Goal: Transaction & Acquisition: Obtain resource

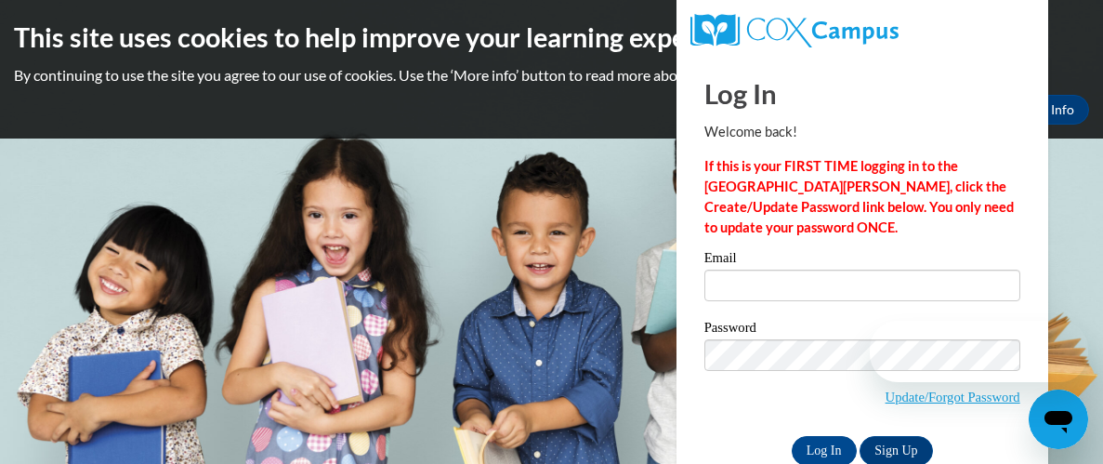
click at [795, 281] on input "Email" at bounding box center [863, 286] width 316 height 32
click at [520, 294] on body "This site uses cookies to help improve your learning experience. By continuing …" at bounding box center [551, 232] width 1103 height 464
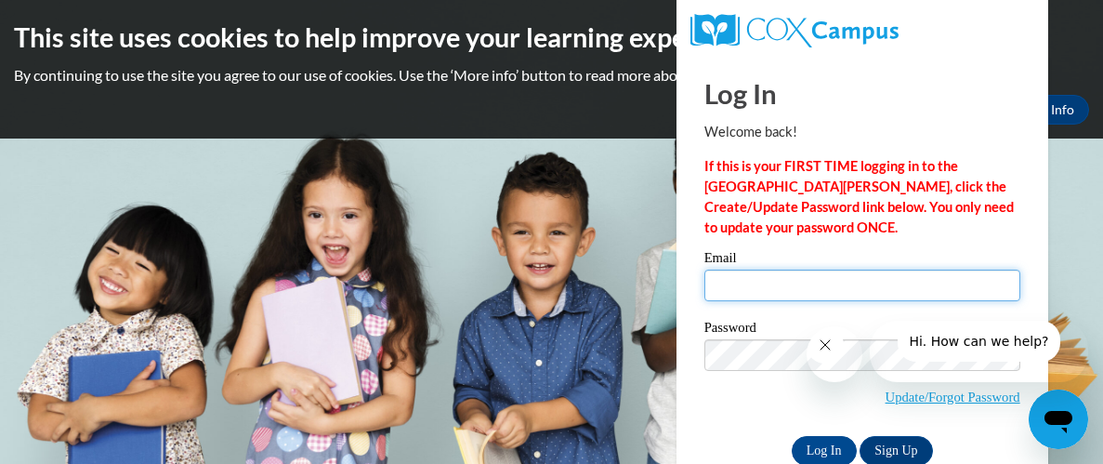
click at [798, 291] on input "Email" at bounding box center [863, 286] width 316 height 32
type input "Andrea_London838ce"
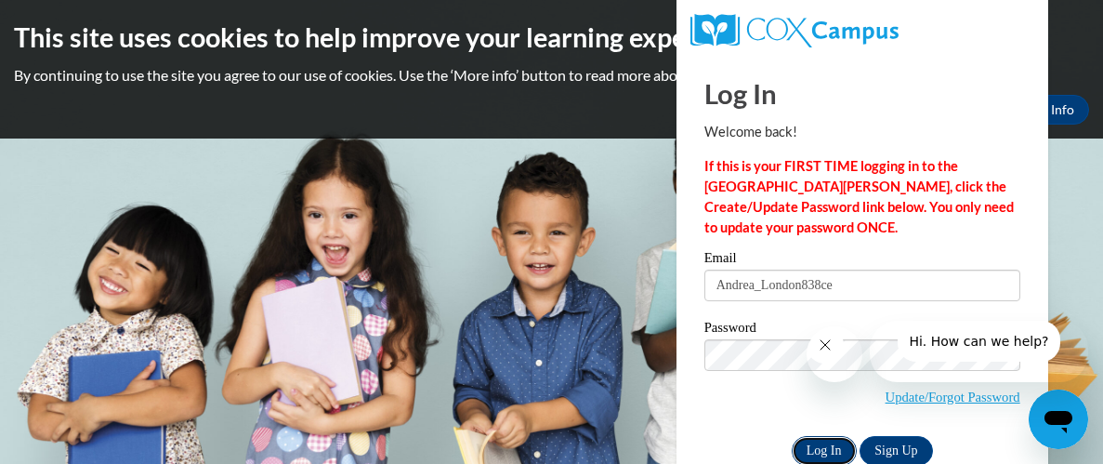
click at [833, 443] on input "Log In" at bounding box center [824, 451] width 65 height 30
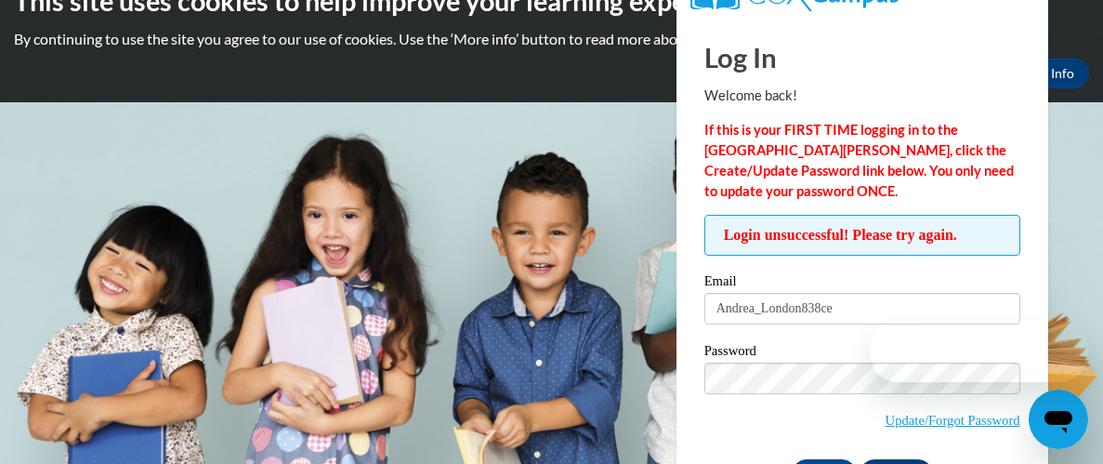
scroll to position [103, 0]
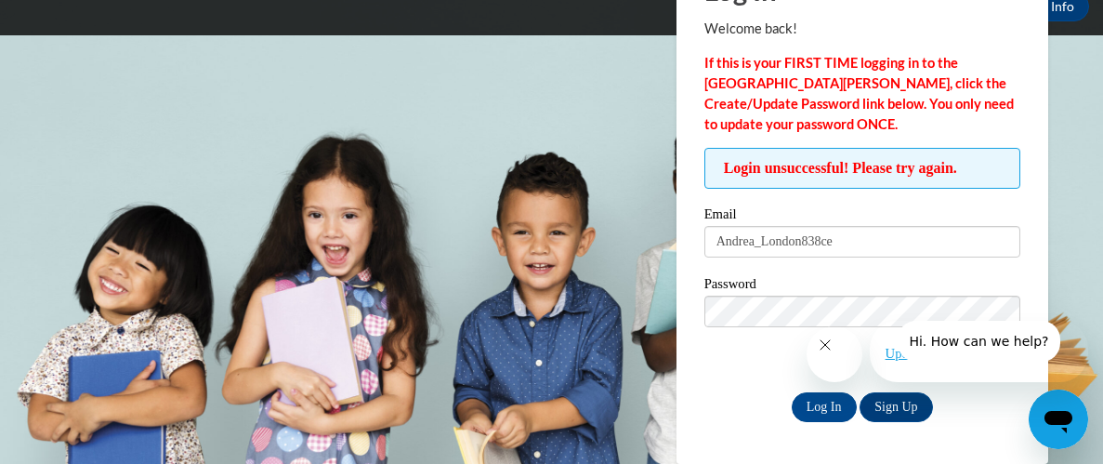
click at [764, 368] on span "Update/Forgot Password" at bounding box center [863, 334] width 316 height 77
click at [839, 405] on input "Log In" at bounding box center [824, 407] width 65 height 30
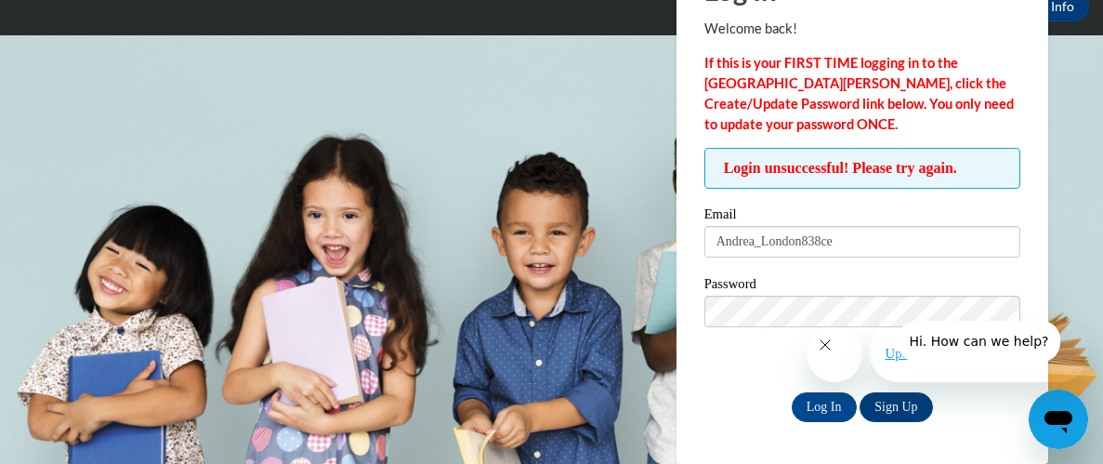
click at [933, 349] on span "Hi. How can we help?" at bounding box center [977, 341] width 139 height 15
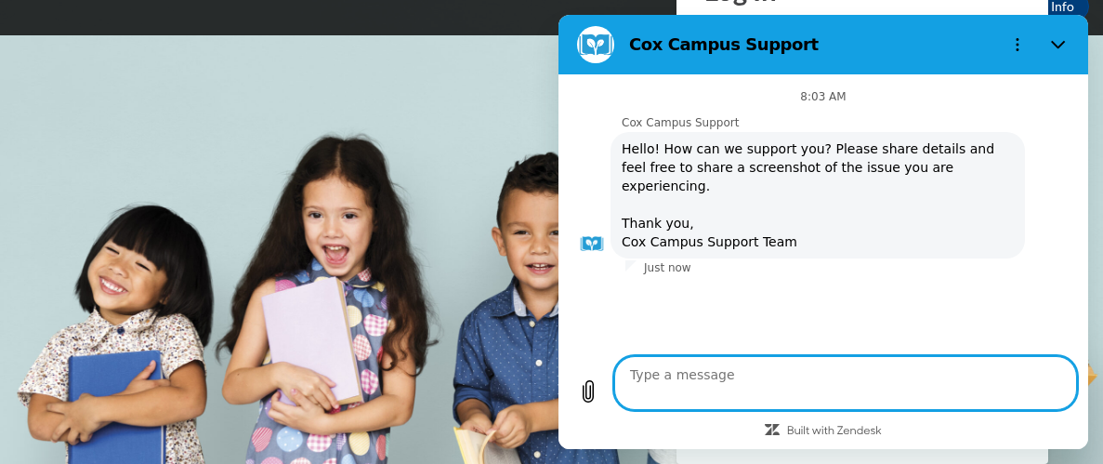
scroll to position [126, 0]
click at [690, 56] on h2 "Cox Campus Support" at bounding box center [810, 44] width 363 height 22
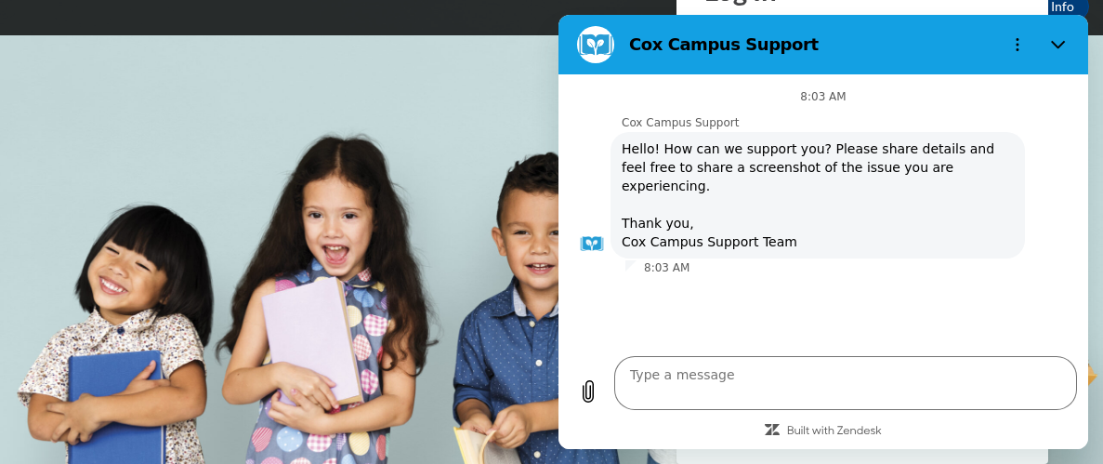
click at [336, 208] on body "This site uses cookies to help improve your learning experience. By continuing …" at bounding box center [551, 129] width 1103 height 464
click at [1061, 54] on button "Close" at bounding box center [1058, 44] width 37 height 37
type textarea "x"
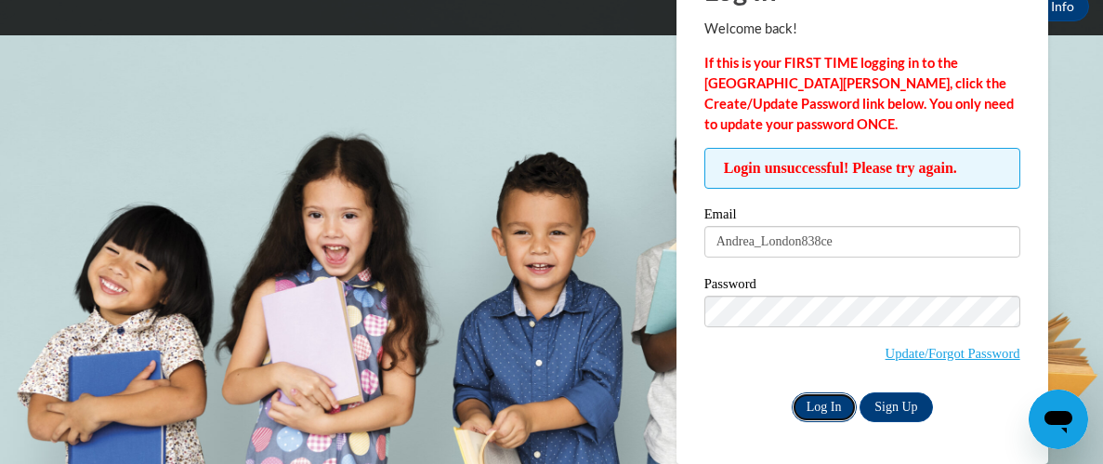
click at [834, 403] on input "Log In" at bounding box center [824, 407] width 65 height 30
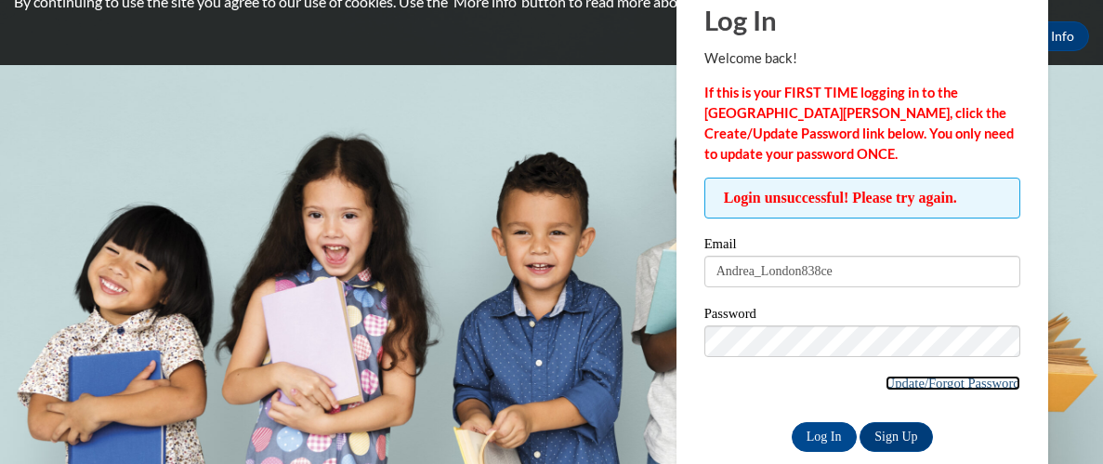
click at [899, 381] on link "Update/Forgot Password" at bounding box center [953, 383] width 135 height 15
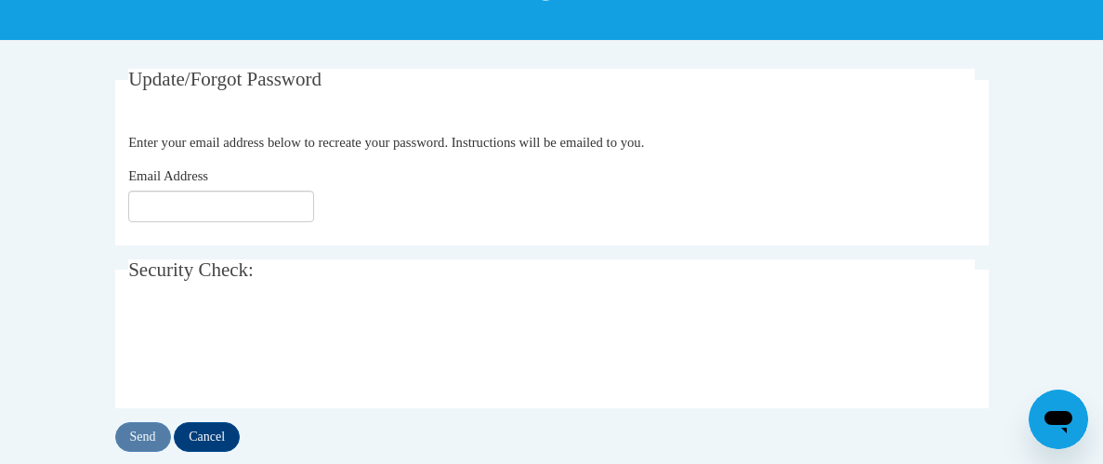
scroll to position [334, 0]
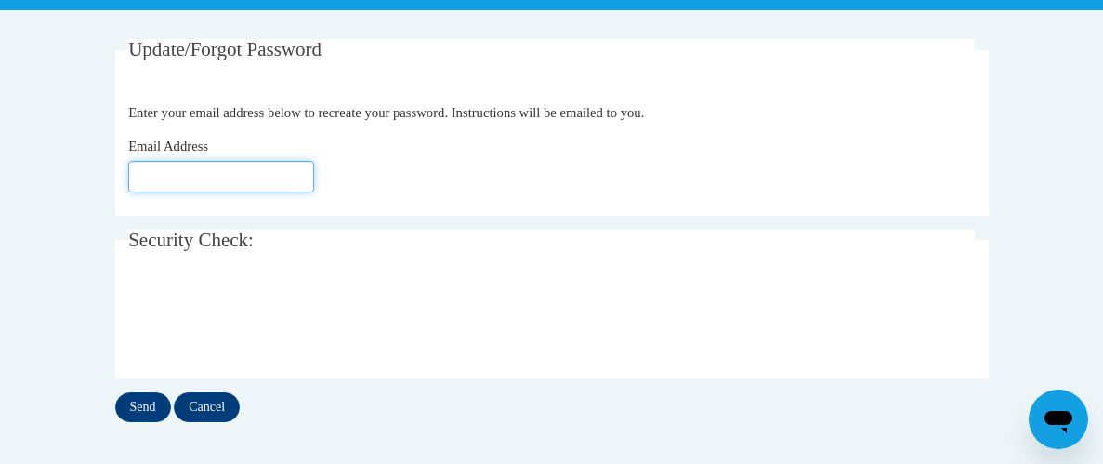
click at [274, 167] on input "Email Address" at bounding box center [221, 177] width 186 height 32
click at [229, 178] on input "Email Address" at bounding box center [221, 177] width 186 height 32
type input "[EMAIL_ADDRESS][DOMAIN_NAME]"
click button "Refresh captcha" at bounding box center [0, 0] width 0 height 0
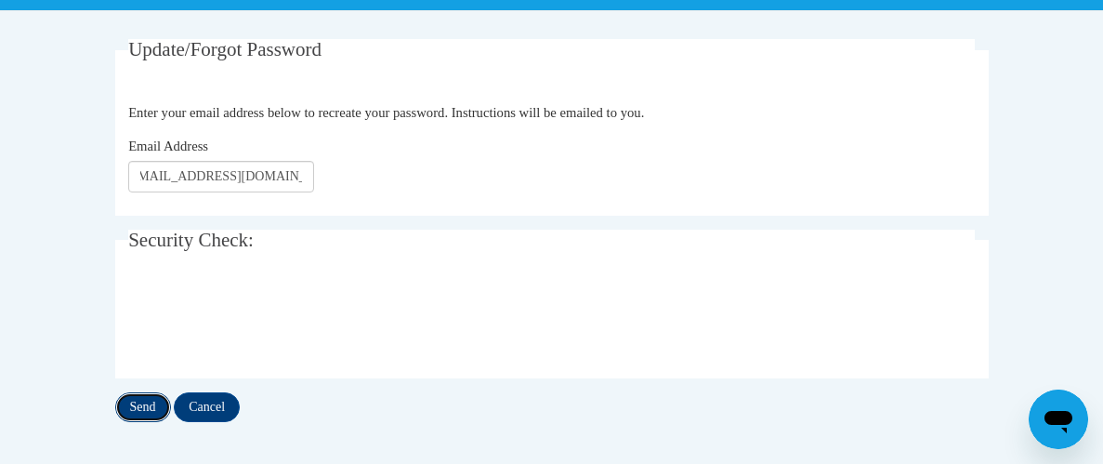
scroll to position [0, 0]
click at [158, 416] on input "Send" at bounding box center [143, 407] width 56 height 30
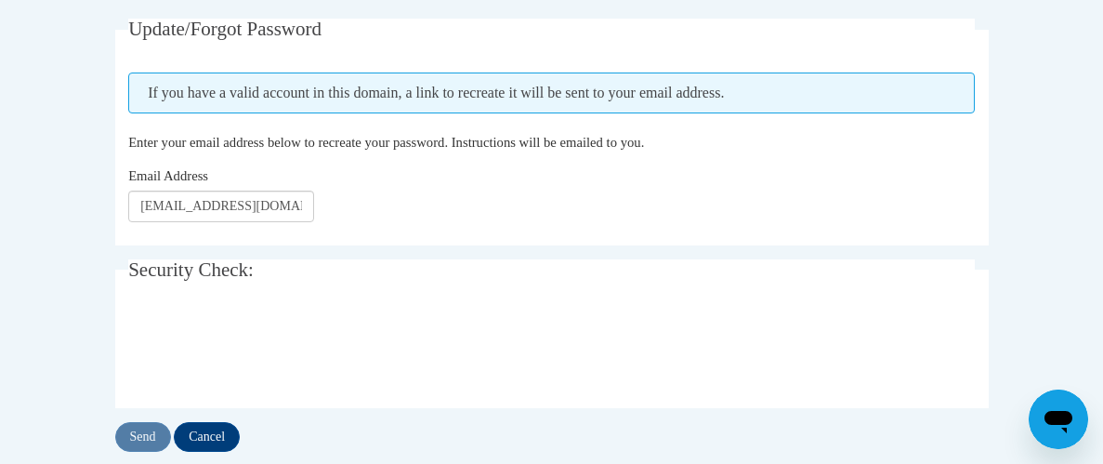
scroll to position [408, 0]
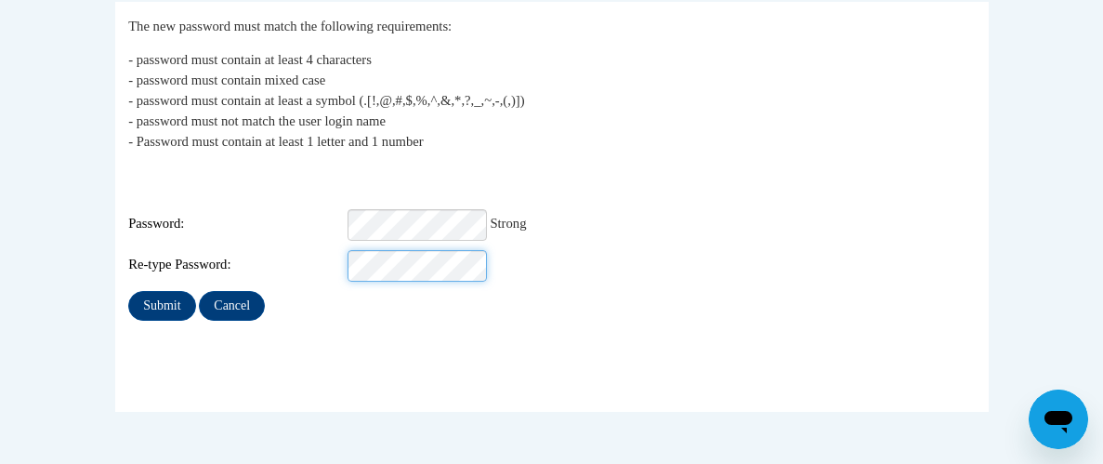
click at [128, 291] on input "Submit" at bounding box center [161, 306] width 67 height 30
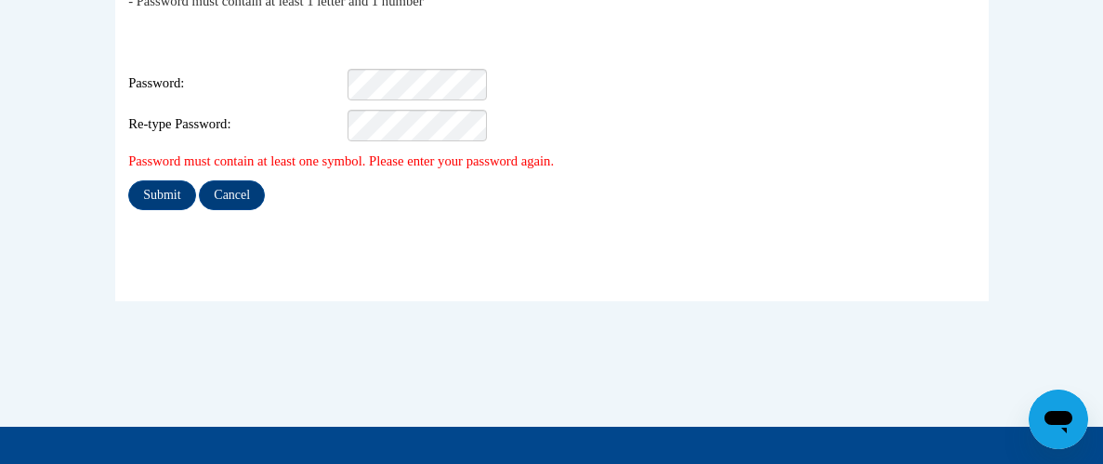
scroll to position [520, 0]
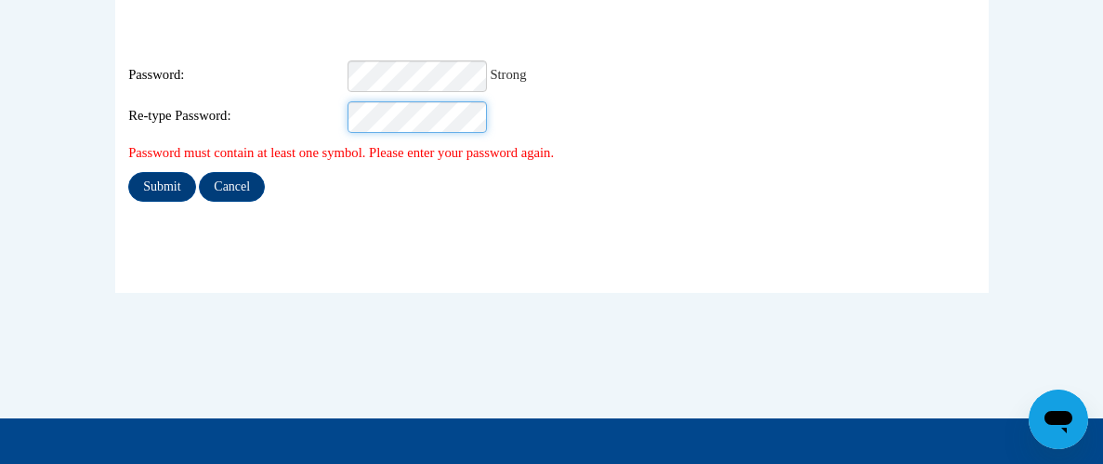
click at [128, 172] on input "Submit" at bounding box center [161, 187] width 67 height 30
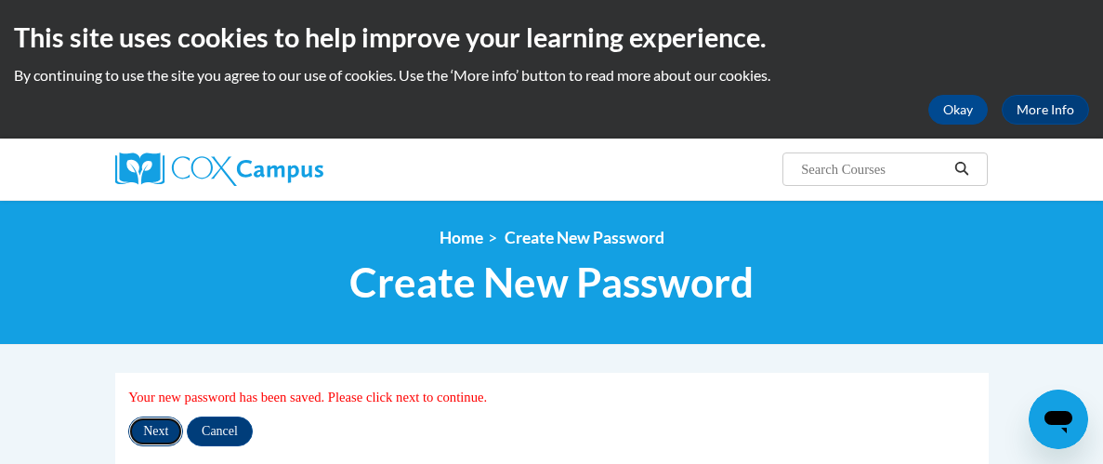
click at [153, 436] on input "Next" at bounding box center [155, 431] width 55 height 30
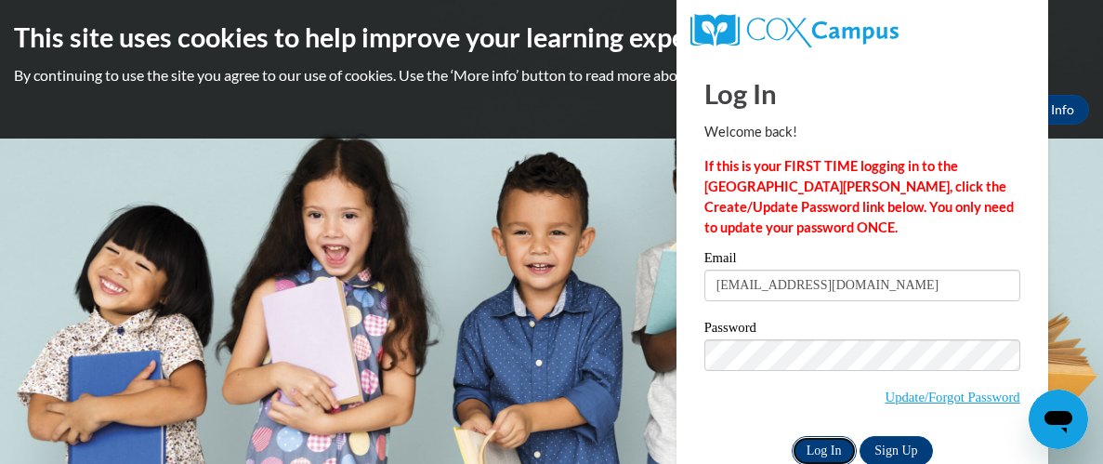
click at [825, 451] on input "Log In" at bounding box center [824, 451] width 65 height 30
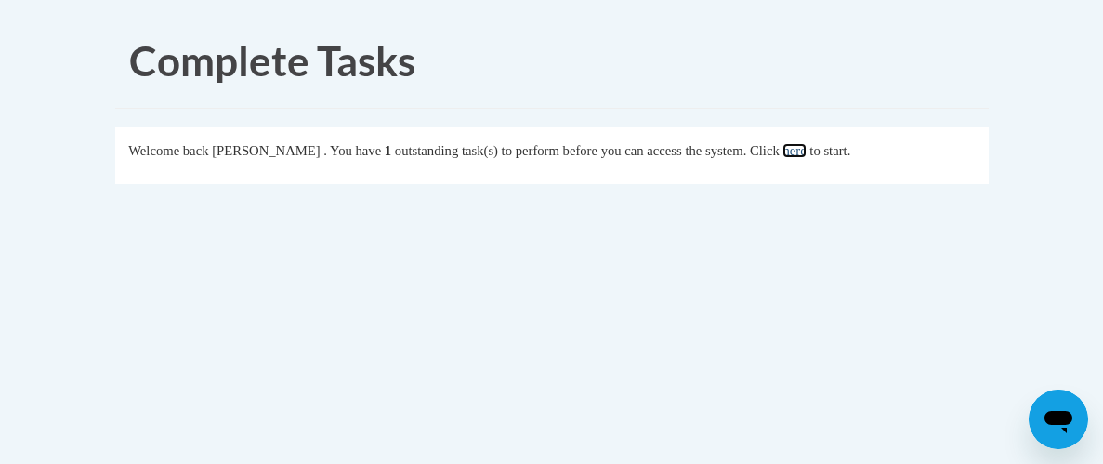
click at [806, 152] on link "here" at bounding box center [794, 150] width 23 height 15
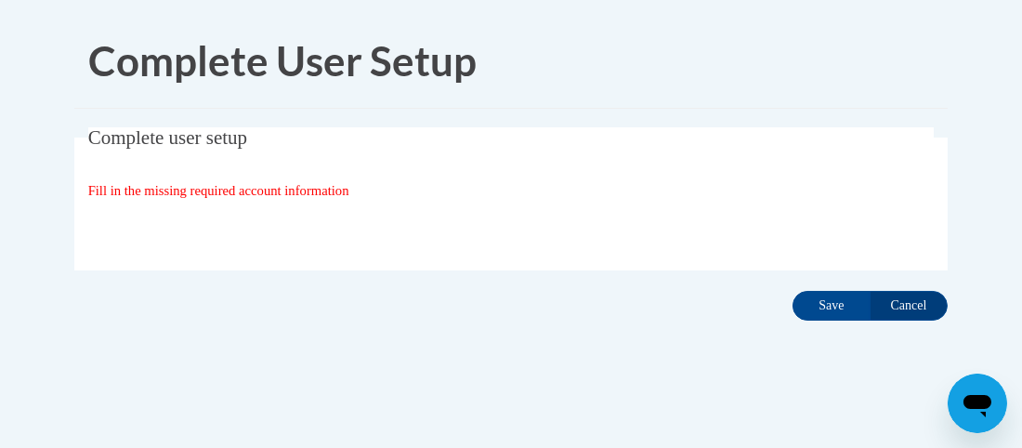
click at [338, 228] on div "Organization State and County | Estado y Condado de la organización Select Stat…" at bounding box center [511, 228] width 847 height 37
click at [809, 317] on input "Save" at bounding box center [832, 306] width 78 height 30
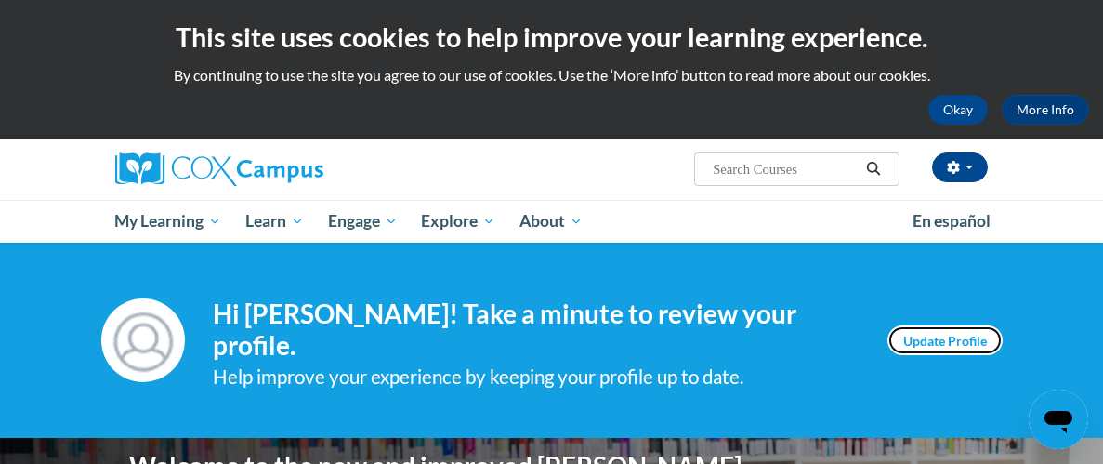
click at [940, 342] on link "Update Profile" at bounding box center [945, 340] width 115 height 30
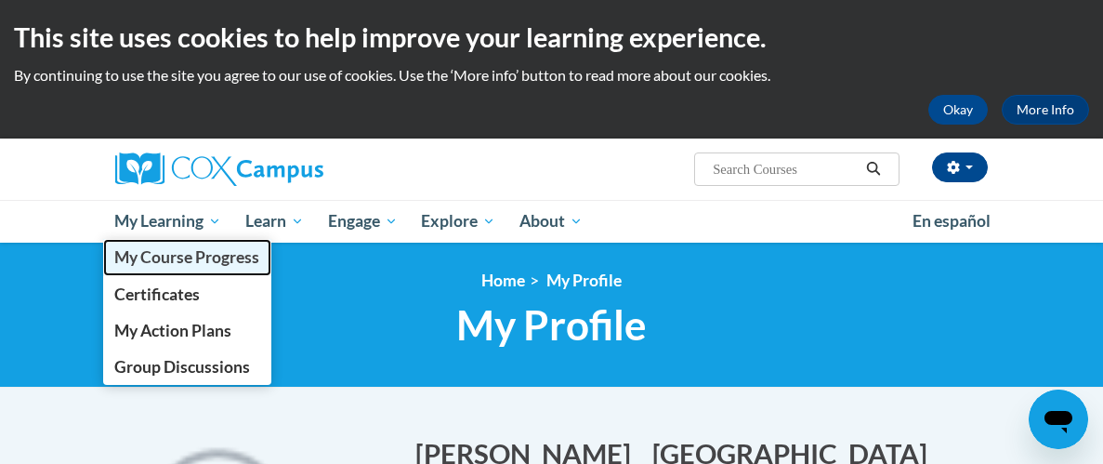
click at [204, 252] on span "My Course Progress" at bounding box center [186, 257] width 145 height 20
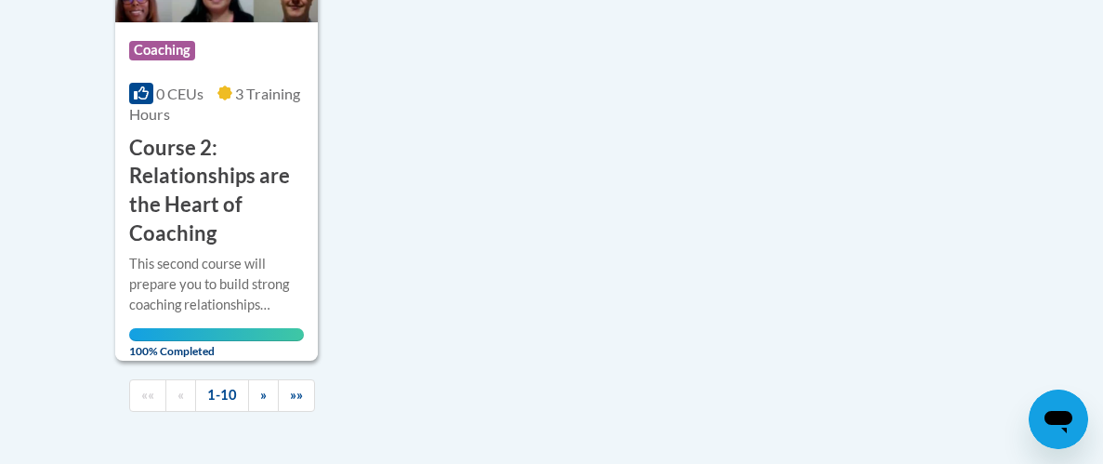
scroll to position [2484, 0]
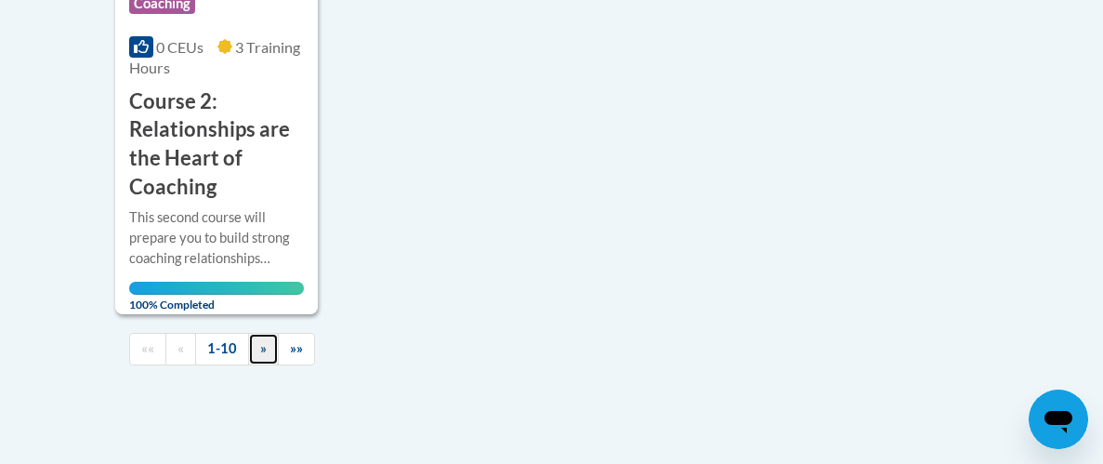
click at [260, 347] on span "»" at bounding box center [263, 348] width 7 height 16
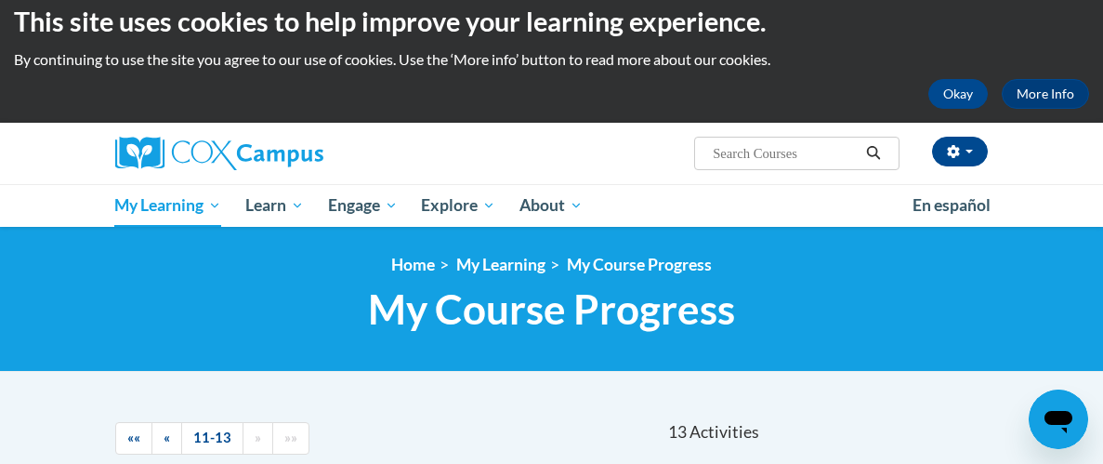
scroll to position [0, 0]
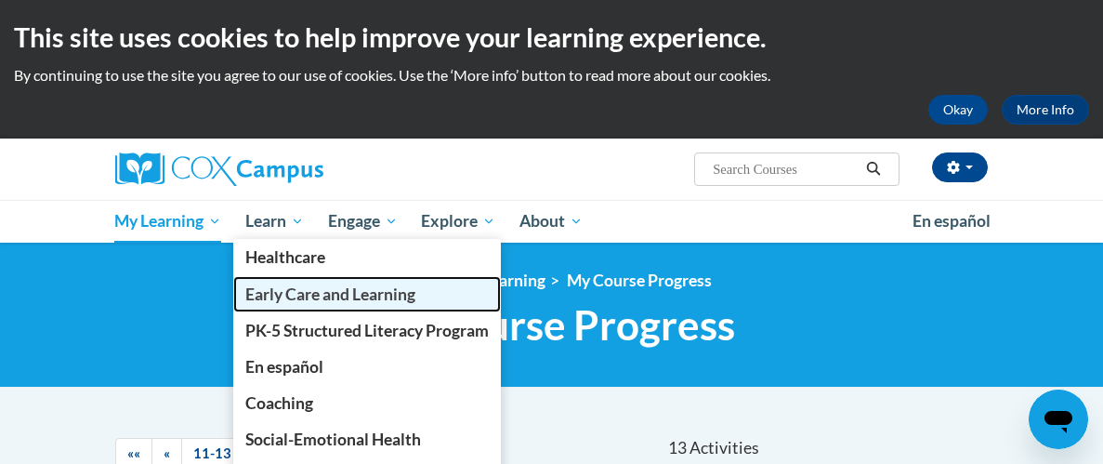
click at [336, 288] on span "Early Care and Learning" at bounding box center [330, 294] width 170 height 20
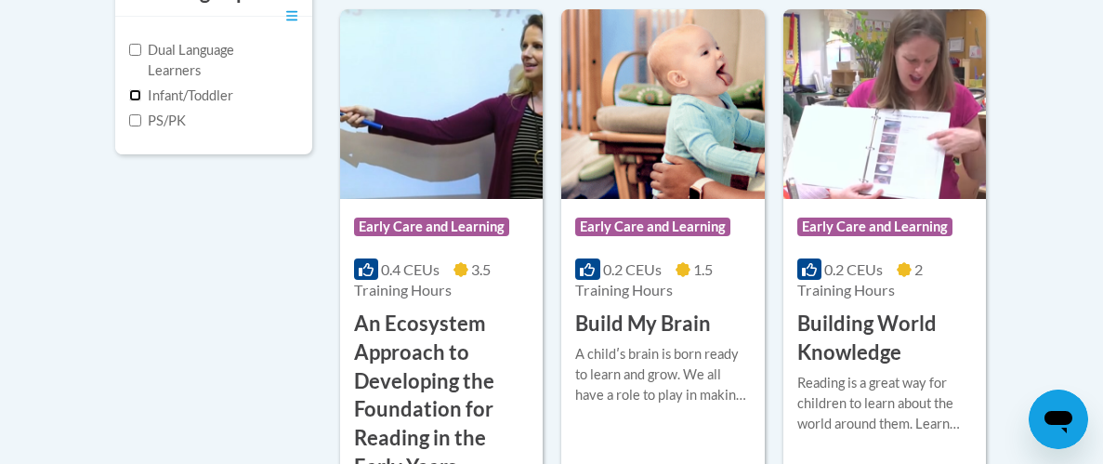
click at [134, 90] on input "Infant/Toddler" at bounding box center [135, 95] width 12 height 12
checkbox input "true"
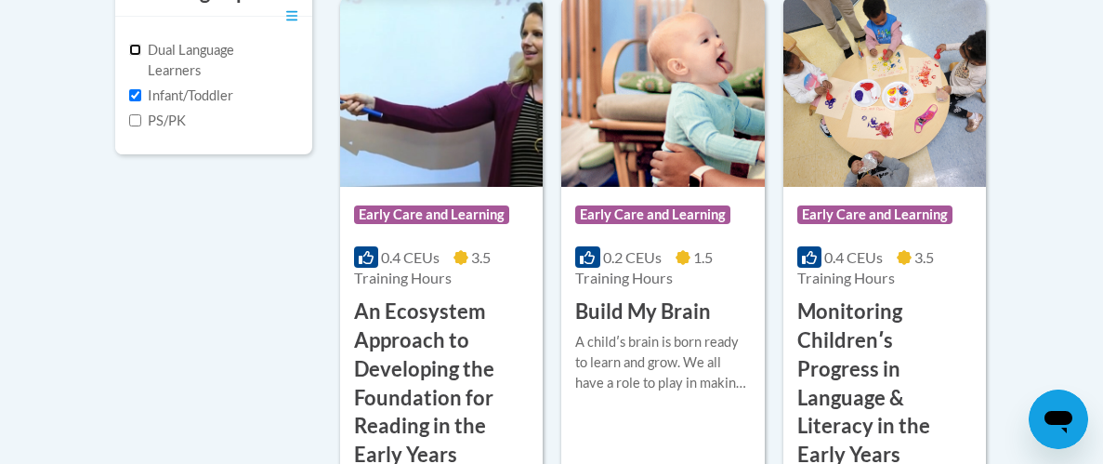
click at [133, 46] on input "Dual Language Learners" at bounding box center [135, 50] width 12 height 12
checkbox input "true"
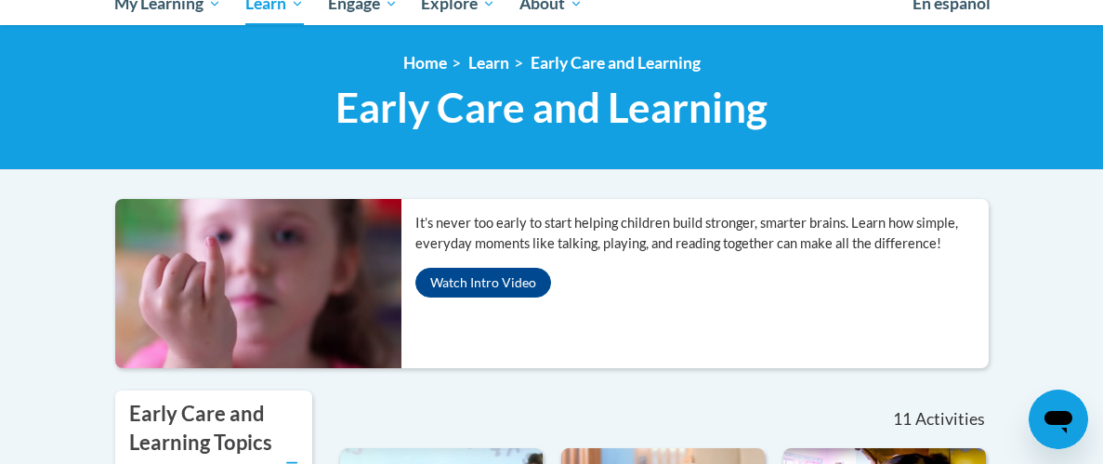
scroll to position [185, 0]
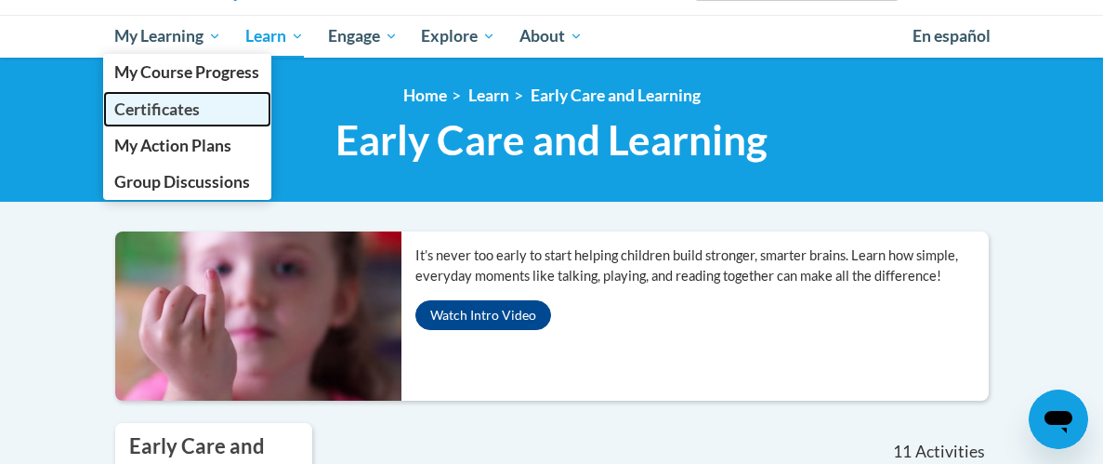
click at [193, 114] on span "Certificates" at bounding box center [157, 109] width 86 height 20
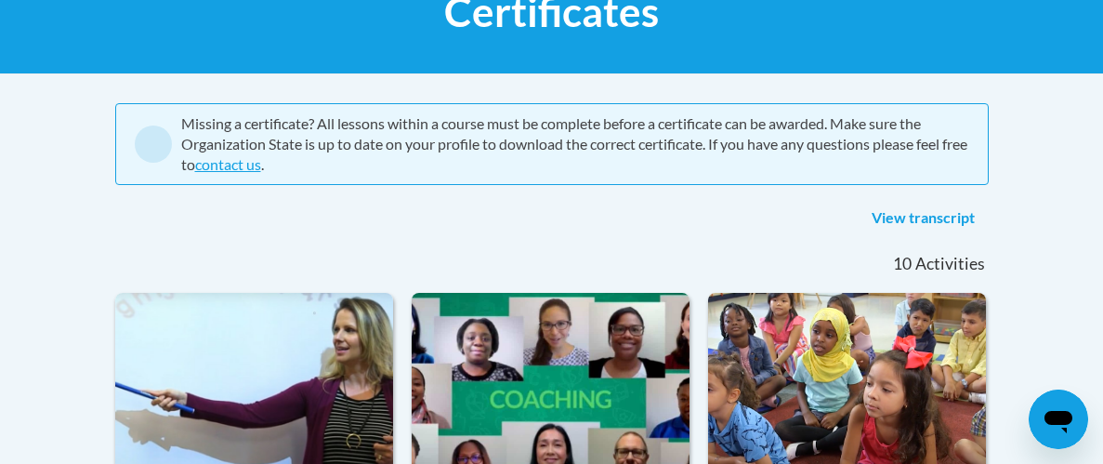
scroll to position [297, 0]
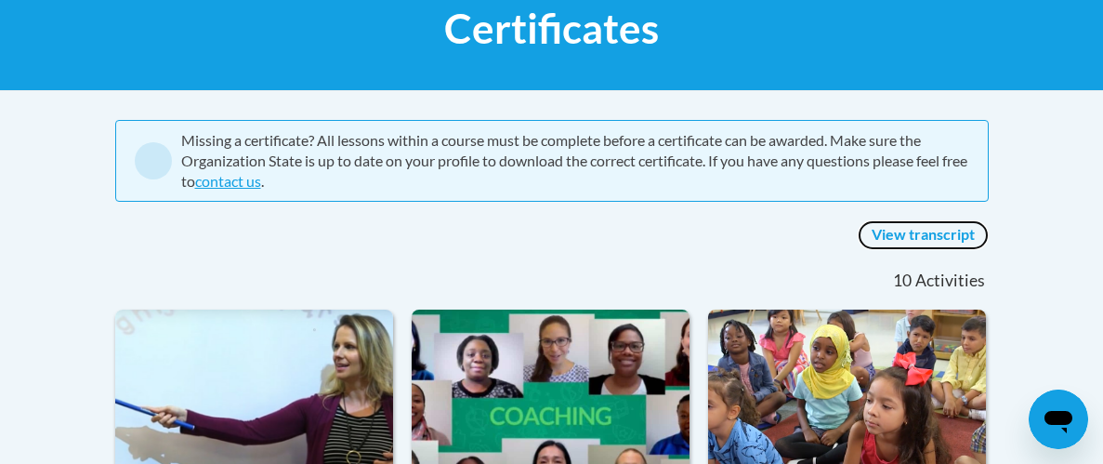
click at [930, 238] on link "View transcript" at bounding box center [923, 235] width 131 height 30
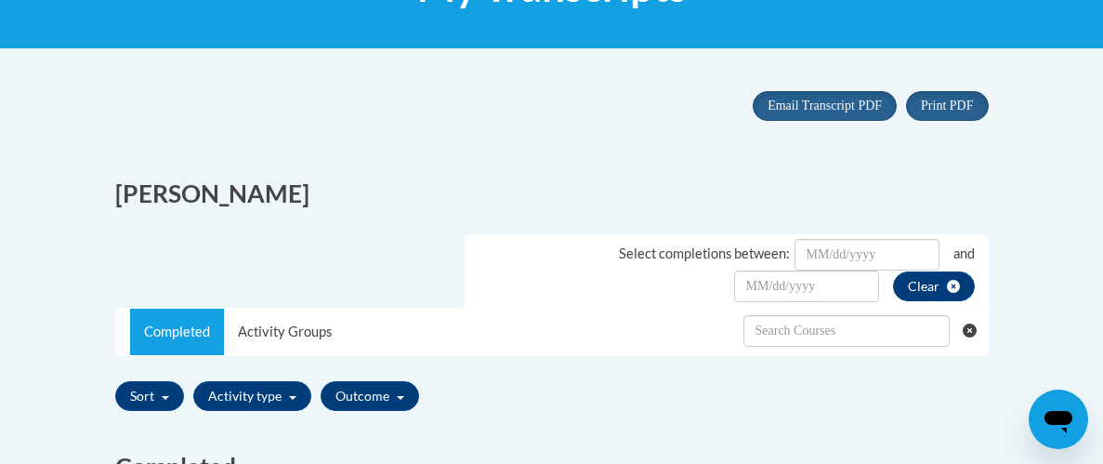
scroll to position [334, 0]
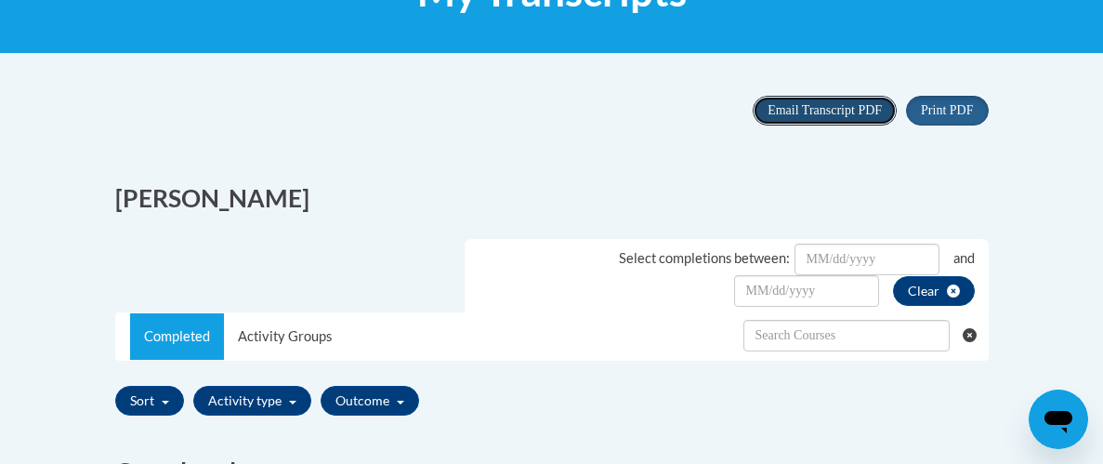
click at [852, 113] on span "Email Transcript PDF" at bounding box center [825, 110] width 114 height 14
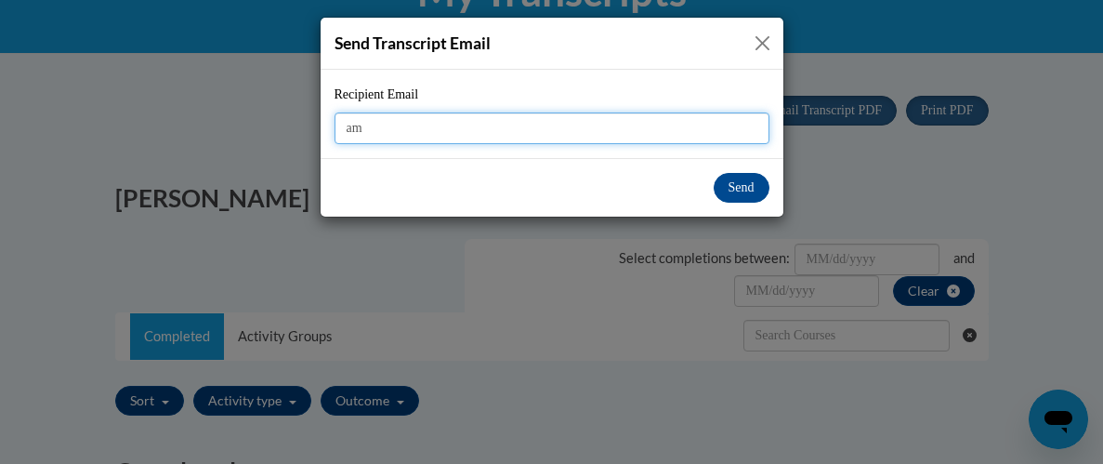
type input "a"
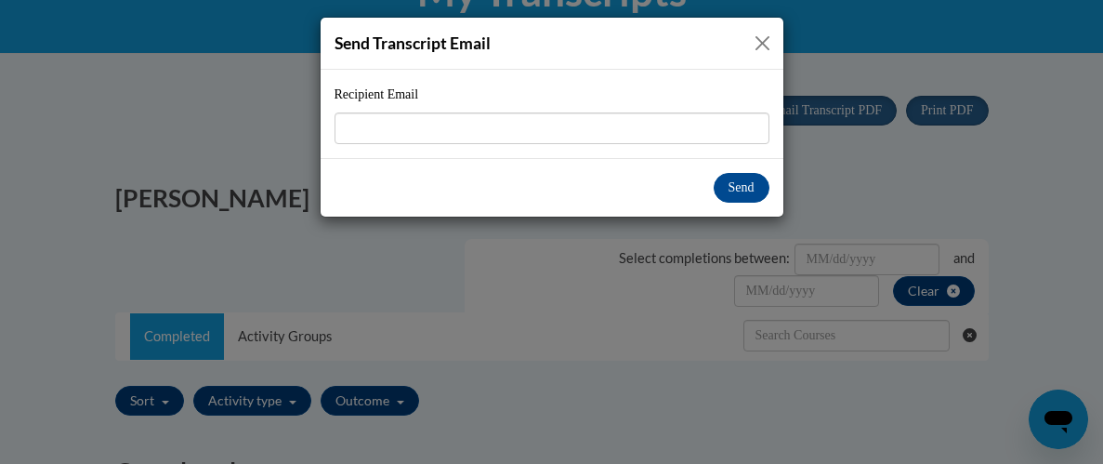
click at [81, 78] on div "Send Transcript Email Recipient Email Send" at bounding box center [551, 232] width 1103 height 464
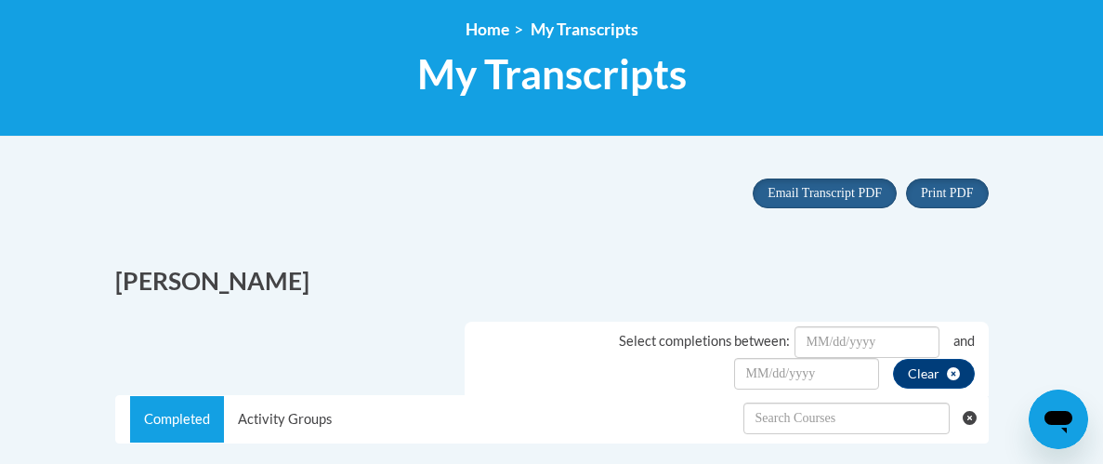
scroll to position [259, 0]
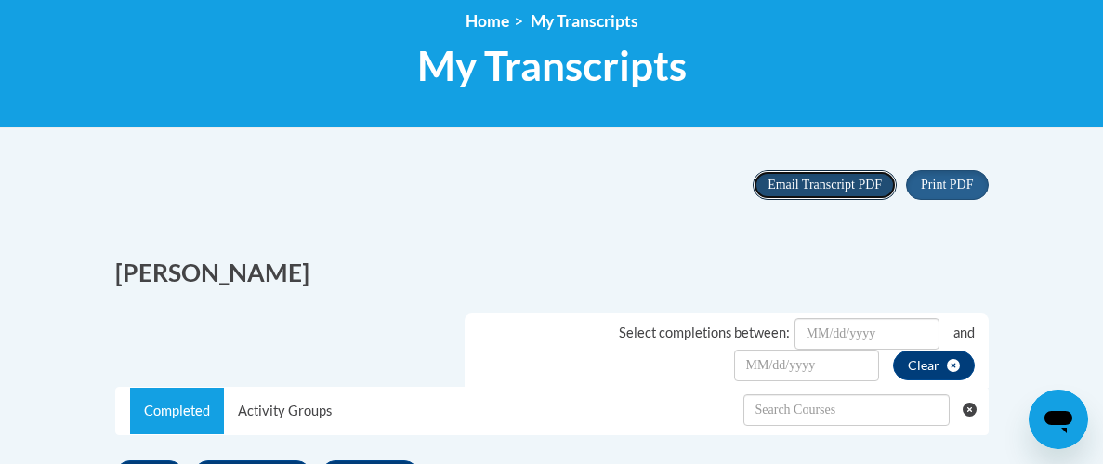
click at [830, 189] on span "Email Transcript PDF" at bounding box center [825, 185] width 114 height 14
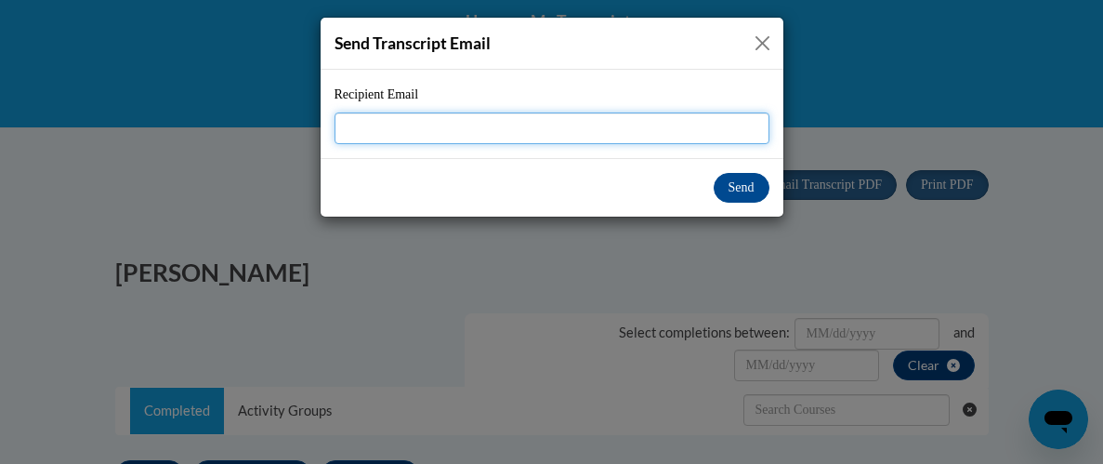
type input "g"
type input "andrealondon1994@gmail.com"
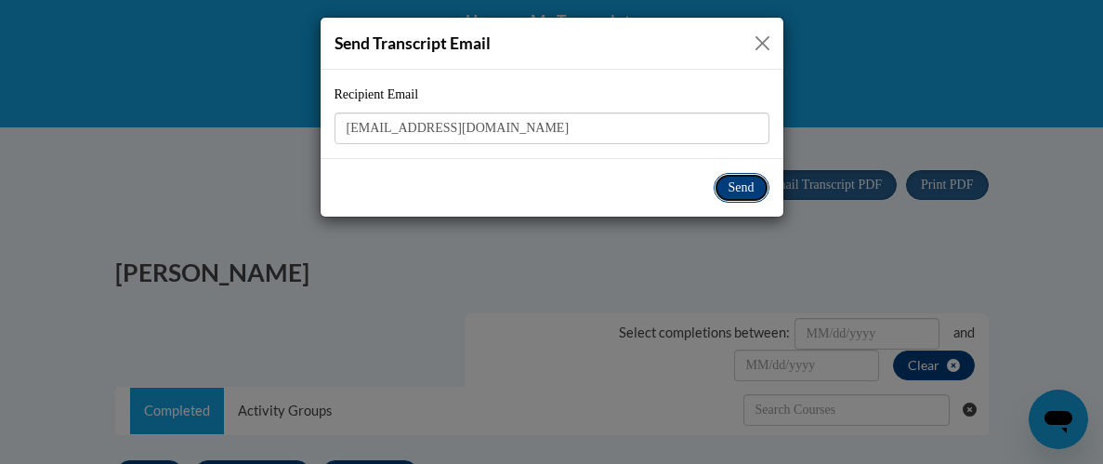
click at [736, 183] on button "Send" at bounding box center [742, 188] width 56 height 30
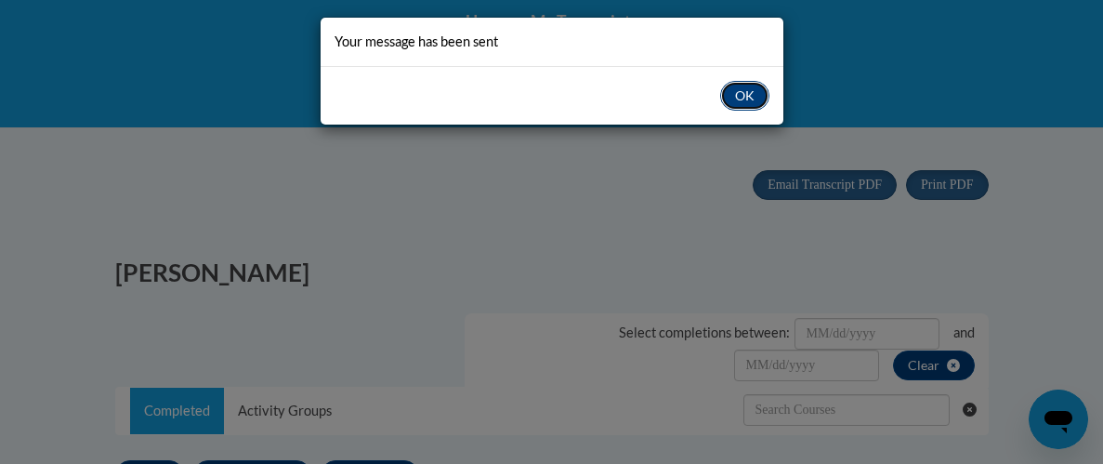
click at [755, 89] on button "OK" at bounding box center [744, 96] width 49 height 30
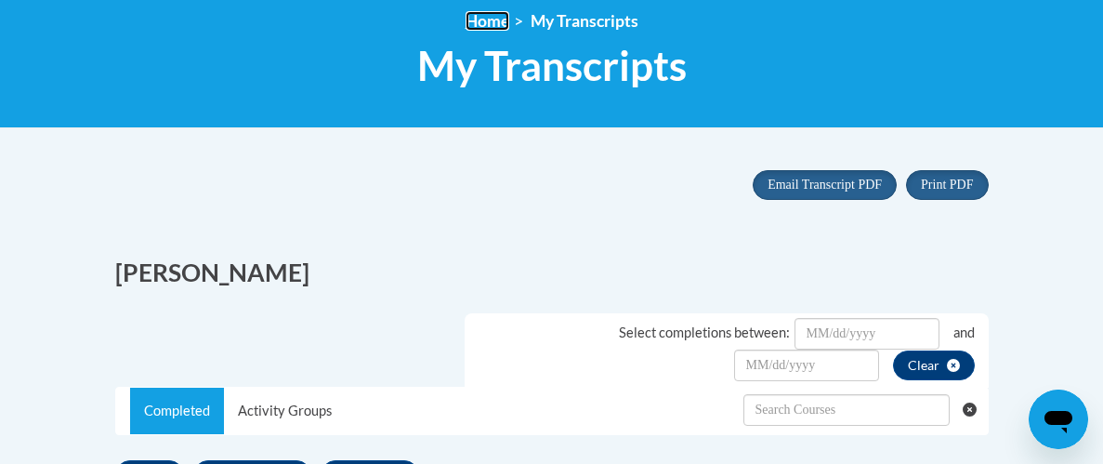
click at [500, 17] on link "Home" at bounding box center [488, 21] width 44 height 20
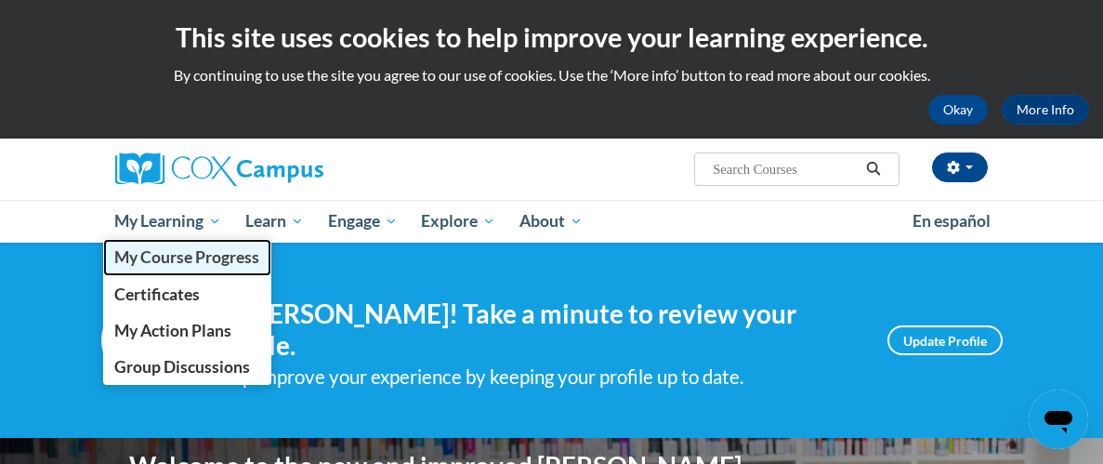
click at [186, 257] on span "My Course Progress" at bounding box center [186, 257] width 145 height 20
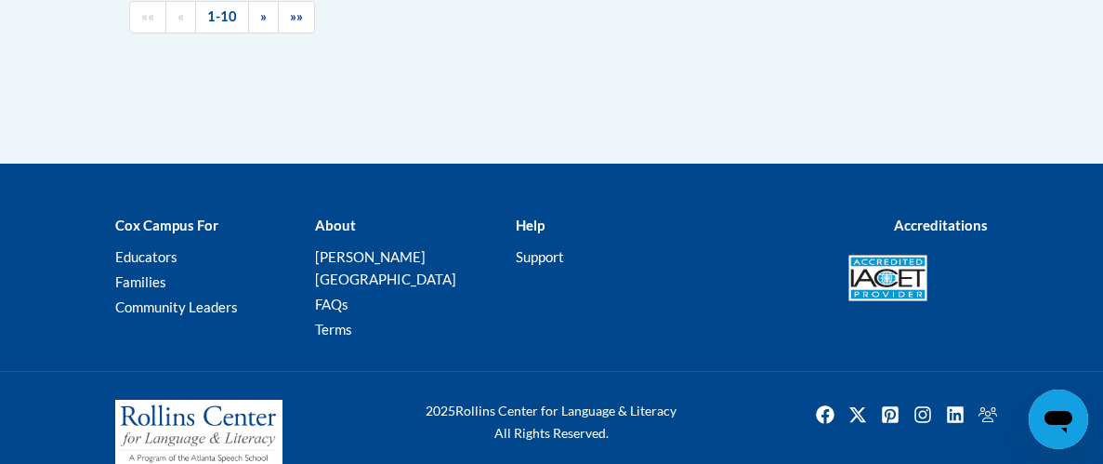
scroll to position [2818, 0]
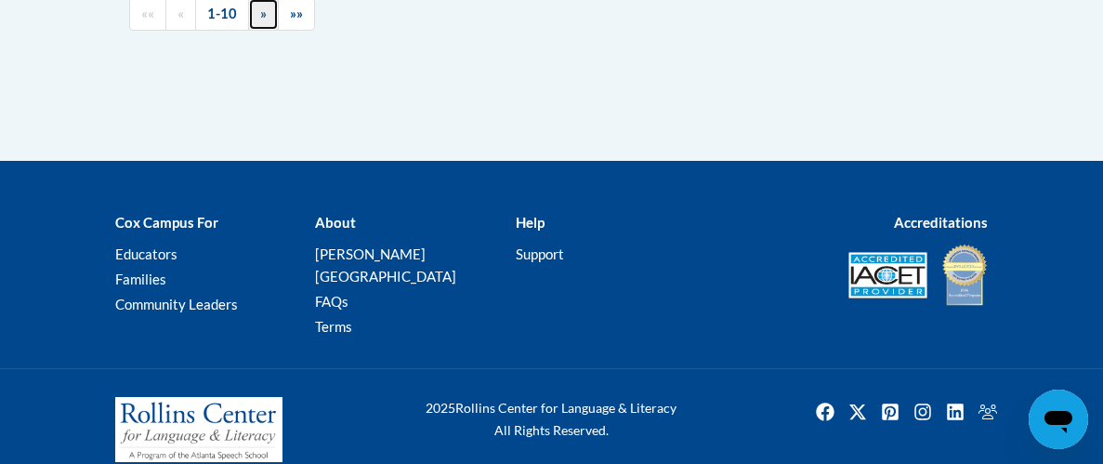
click at [262, 7] on span "»" at bounding box center [263, 14] width 7 height 16
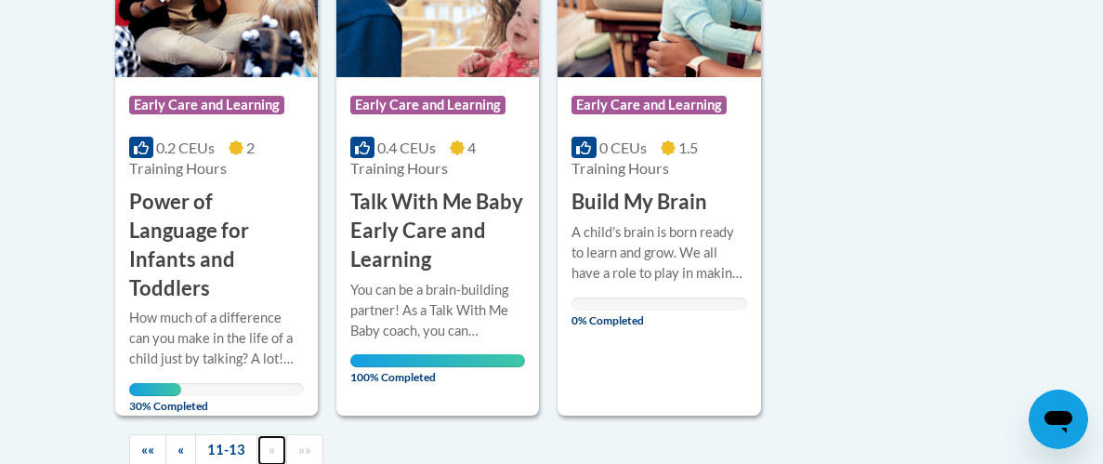
scroll to position [639, 0]
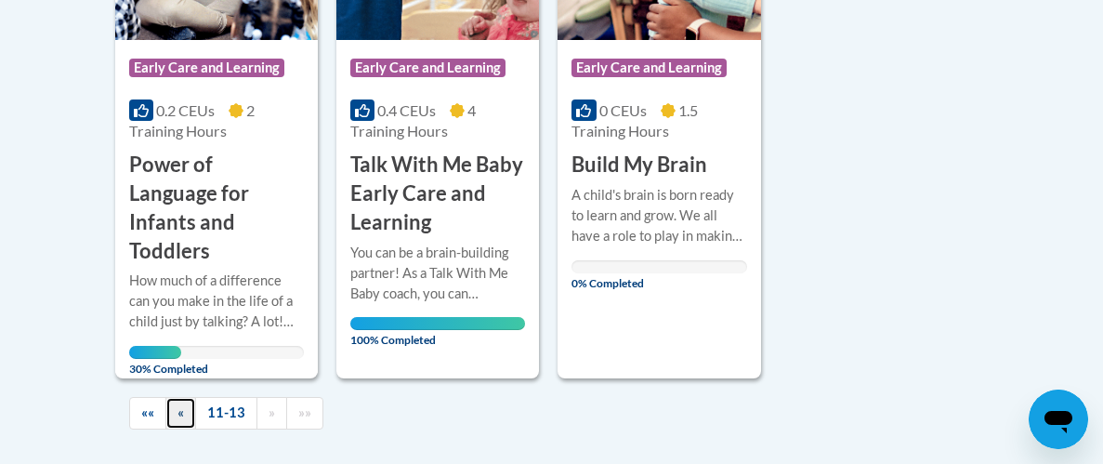
click at [191, 397] on link "«" at bounding box center [180, 413] width 31 height 33
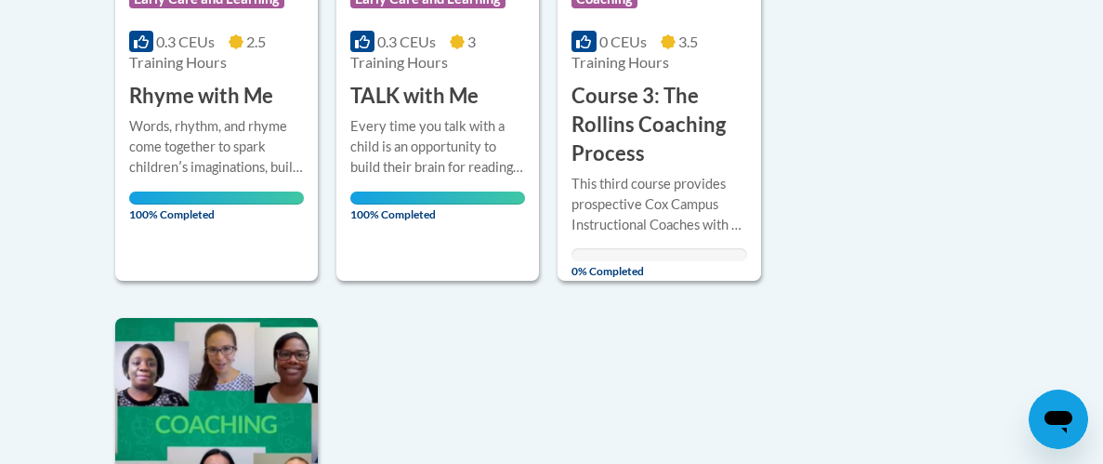
scroll to position [1927, 0]
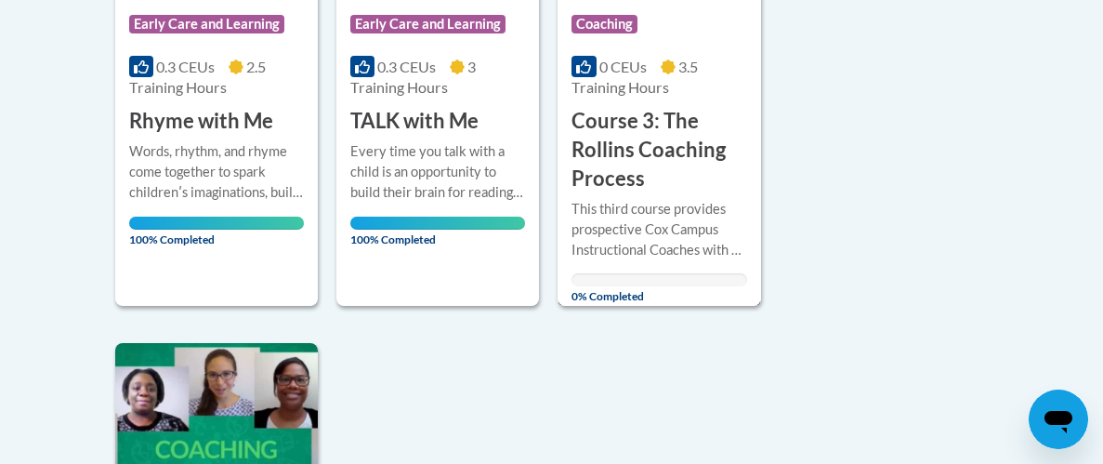
click at [688, 182] on h3 "Course 3: The Rollins Coaching Process" at bounding box center [659, 150] width 175 height 86
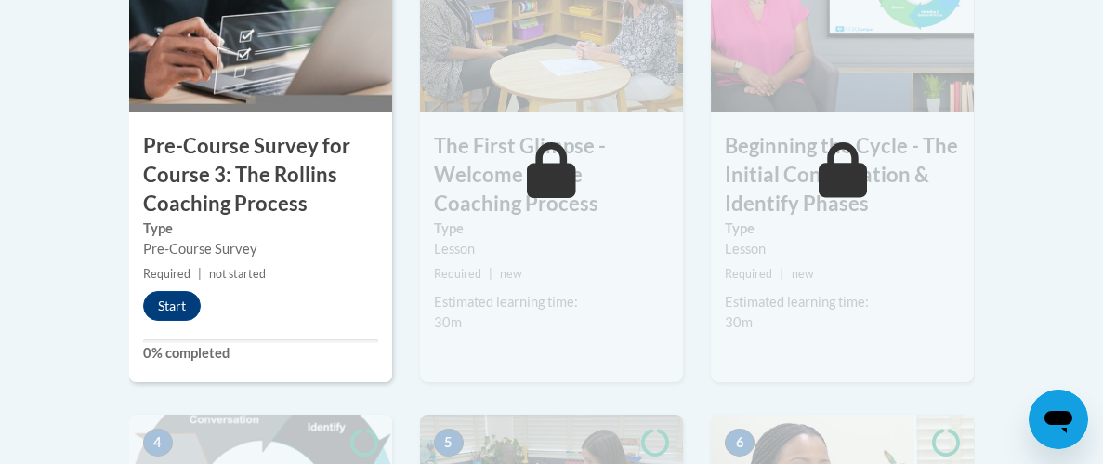
scroll to position [743, 0]
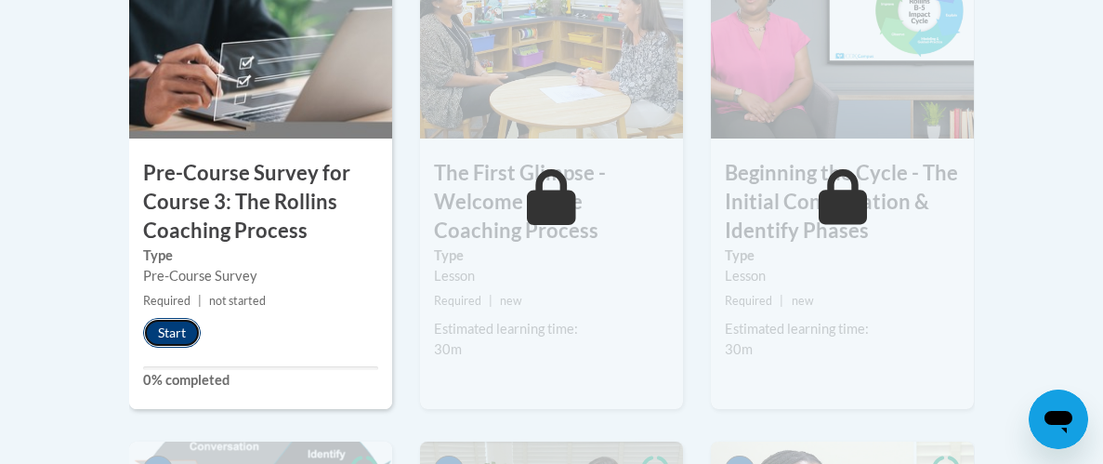
click at [159, 331] on button "Start" at bounding box center [172, 333] width 58 height 30
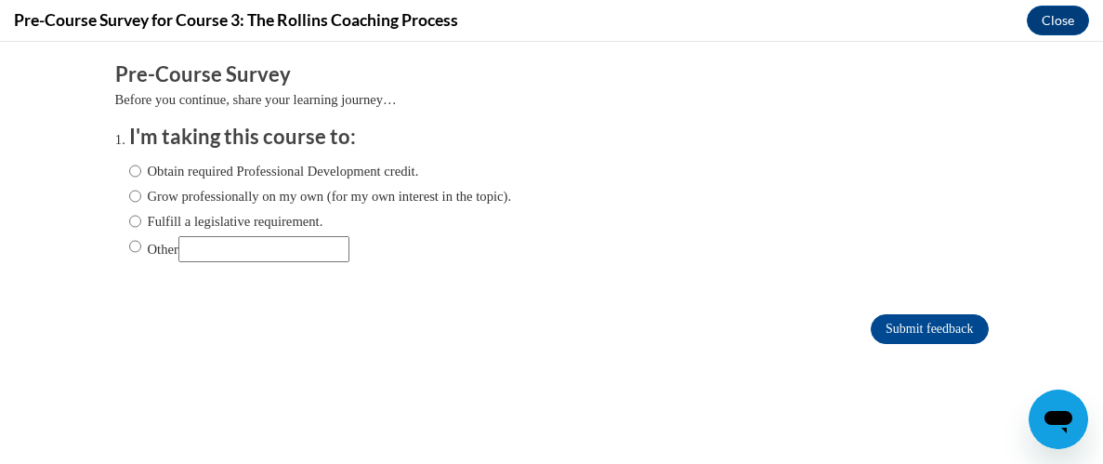
scroll to position [0, 0]
click at [138, 167] on input "Obtain required Professional Development credit." at bounding box center [135, 171] width 12 height 20
radio input "true"
click at [970, 317] on input "Submit feedback" at bounding box center [929, 329] width 117 height 30
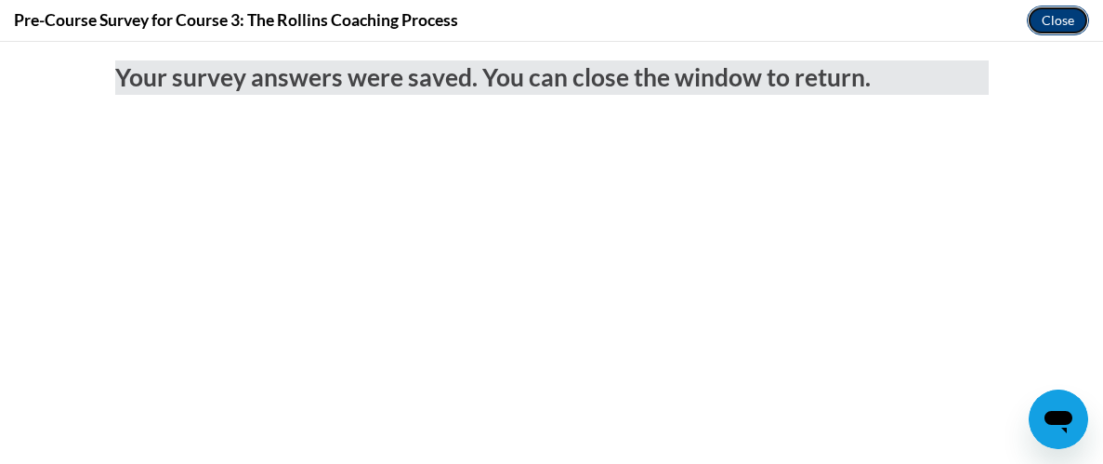
click at [1060, 25] on button "Close" at bounding box center [1058, 21] width 62 height 30
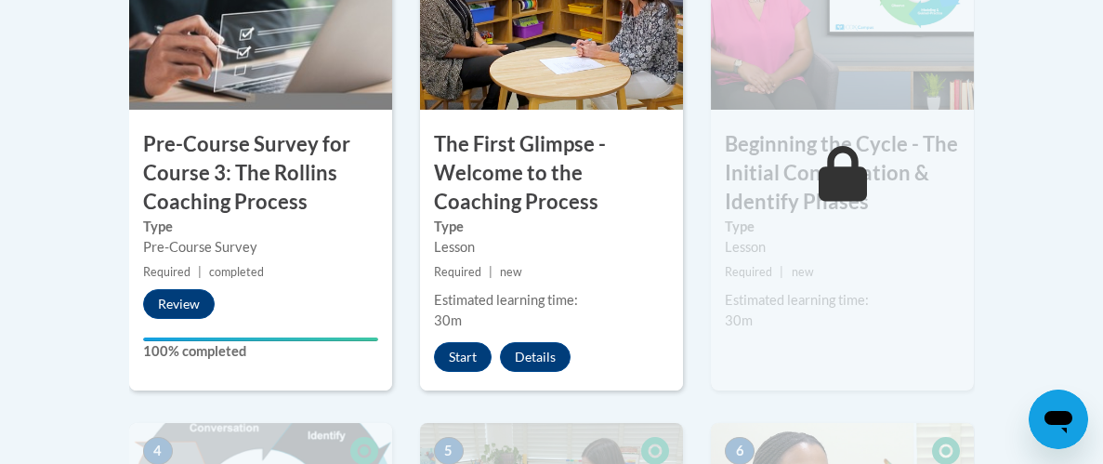
scroll to position [780, 0]
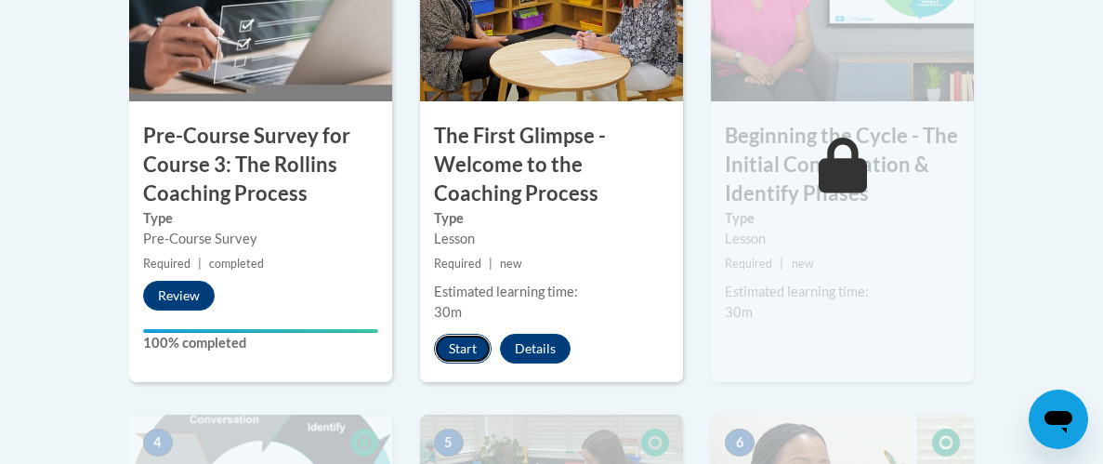
click at [466, 357] on button "Start" at bounding box center [463, 349] width 58 height 30
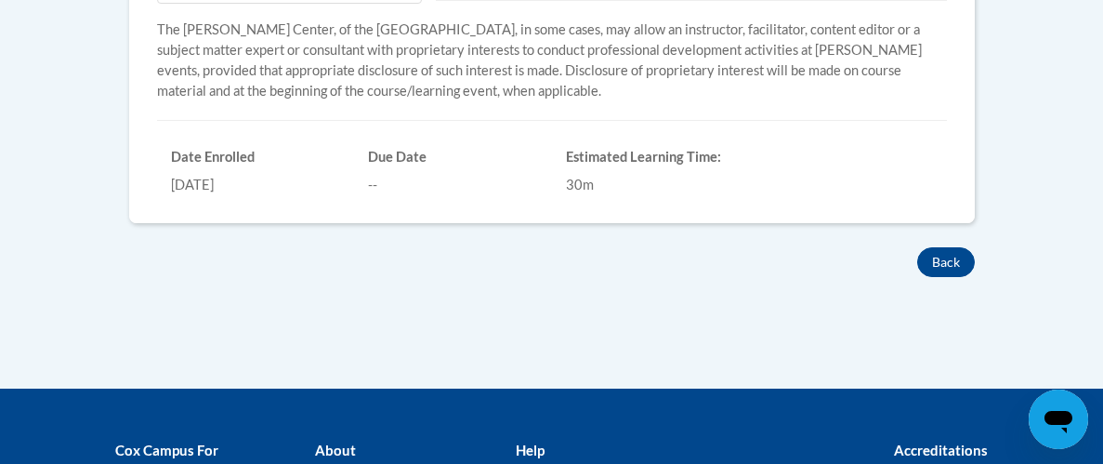
scroll to position [891, 0]
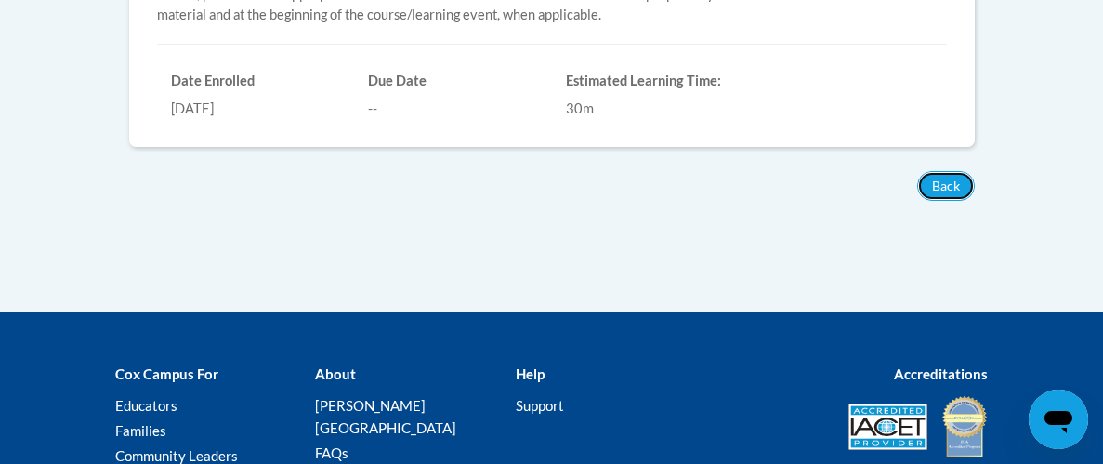
drag, startPoint x: 935, startPoint y: 193, endPoint x: 870, endPoint y: 48, distance: 158.9
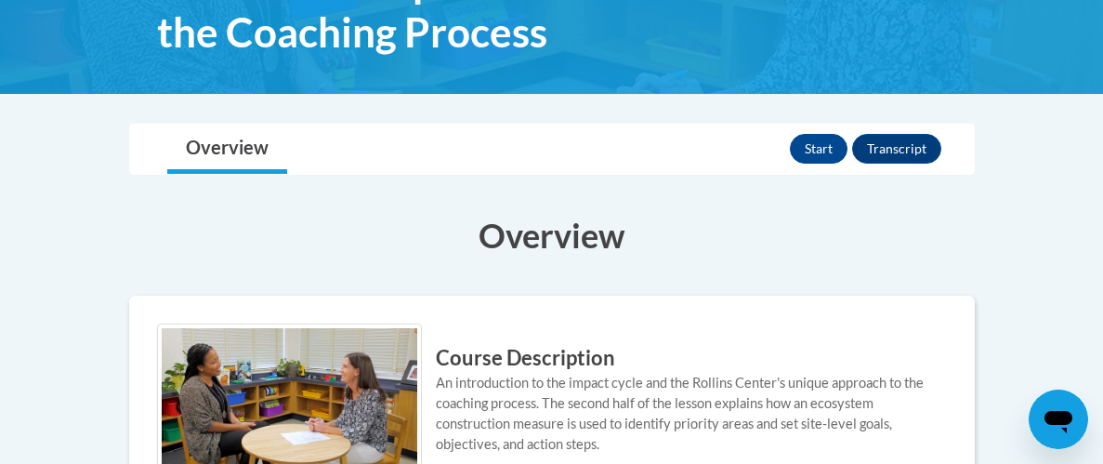
scroll to position [334, 0]
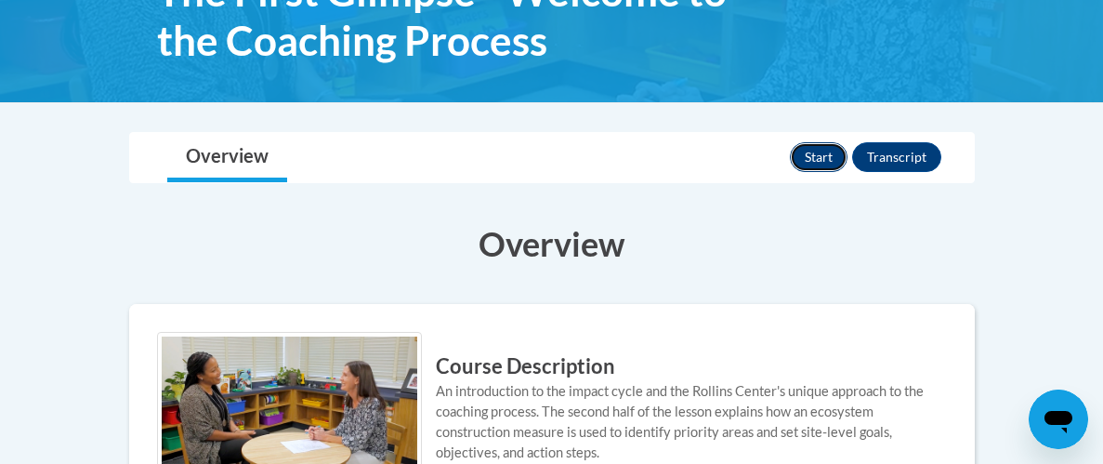
click at [828, 164] on button "Start" at bounding box center [819, 157] width 58 height 30
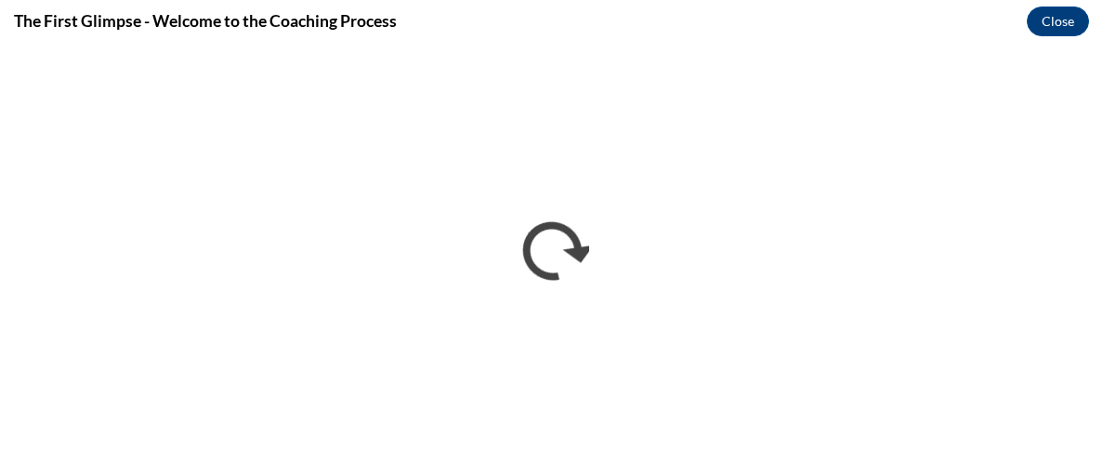
scroll to position [0, 0]
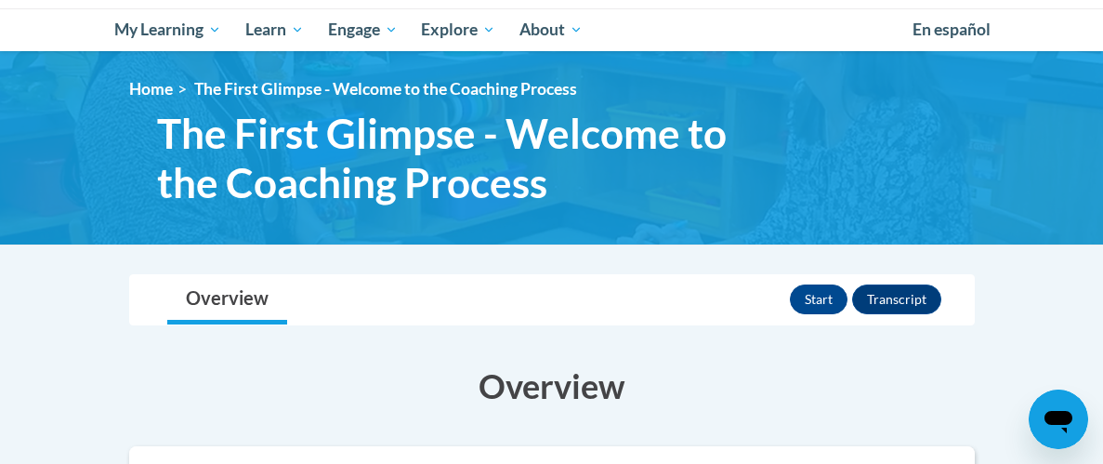
scroll to position [165, 0]
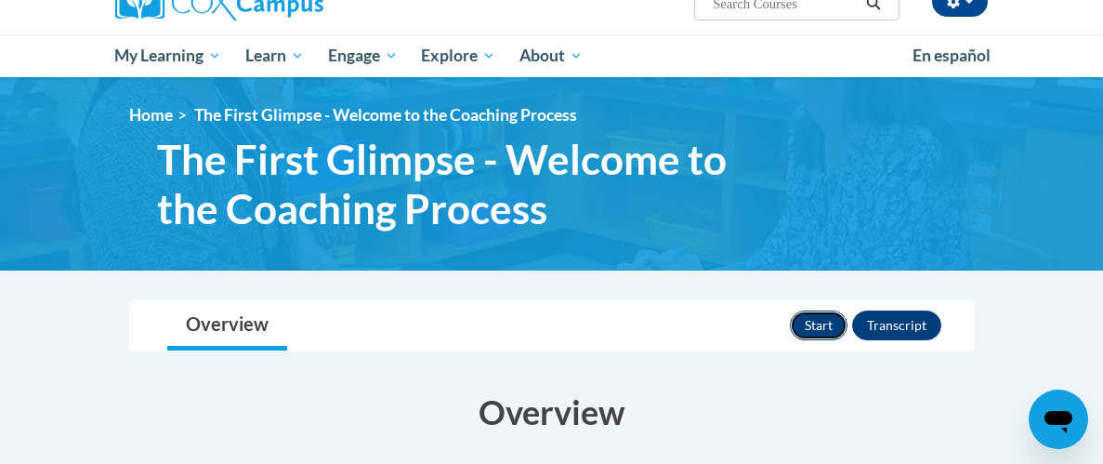
click at [811, 332] on button "Start" at bounding box center [819, 325] width 58 height 30
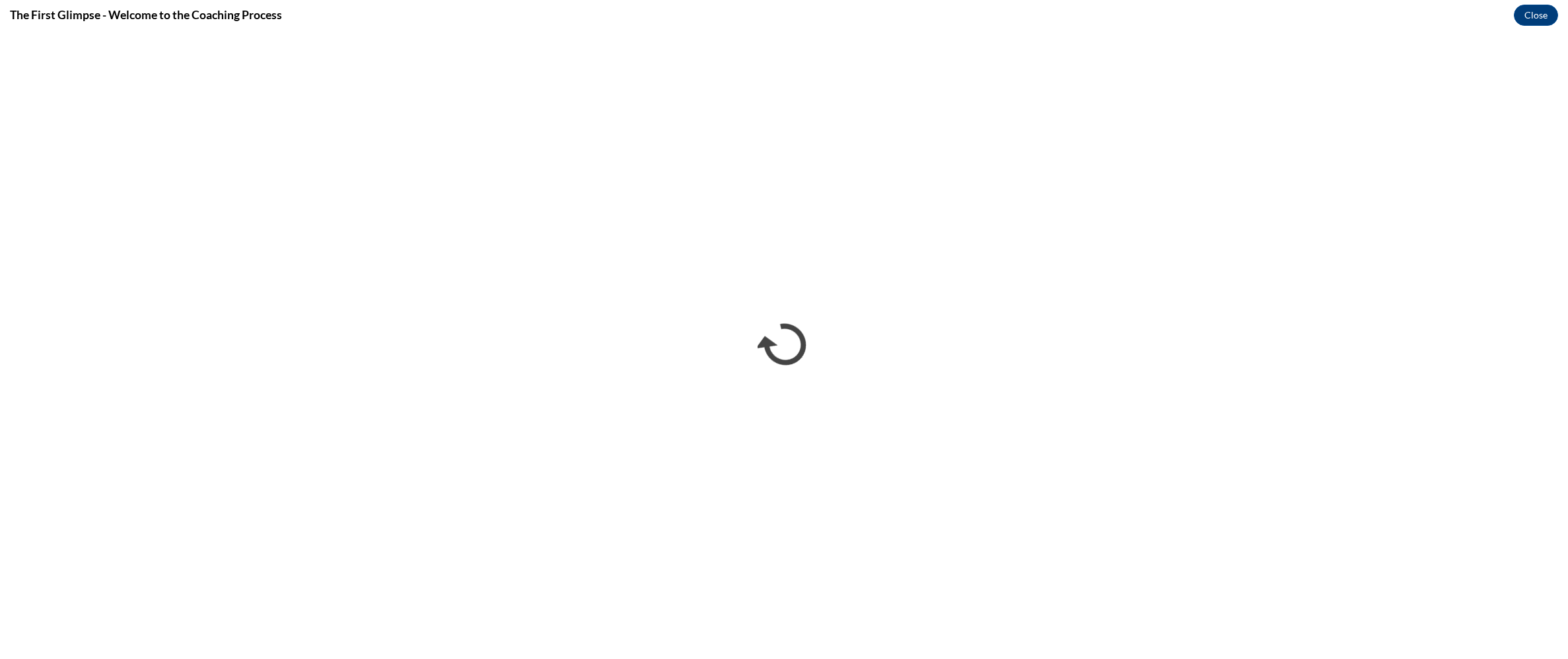
scroll to position [0, 0]
